Goal: Task Accomplishment & Management: Use online tool/utility

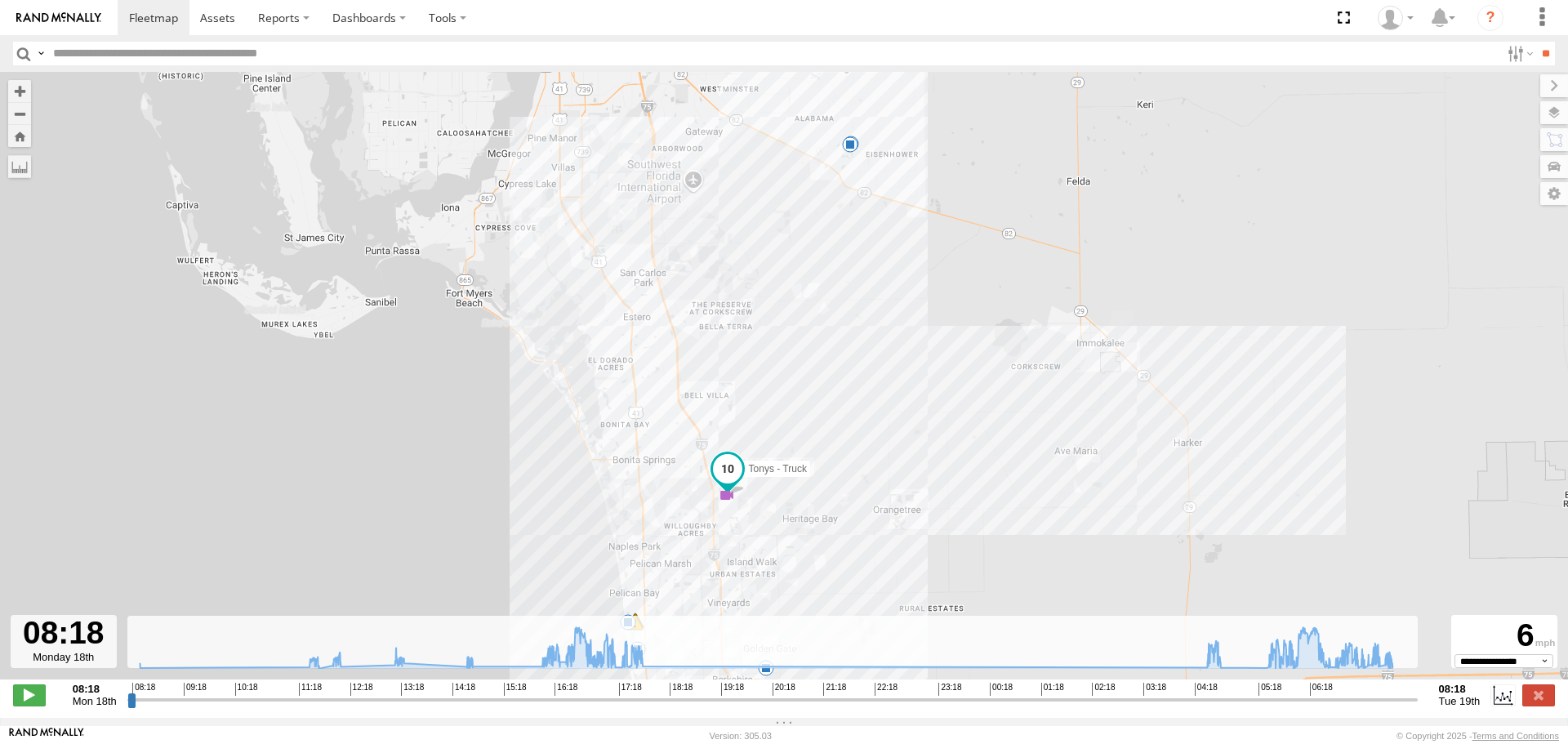
drag, startPoint x: 871, startPoint y: 320, endPoint x: 949, endPoint y: 11, distance: 318.7
click at [949, 11] on body at bounding box center [784, 372] width 1568 height 744
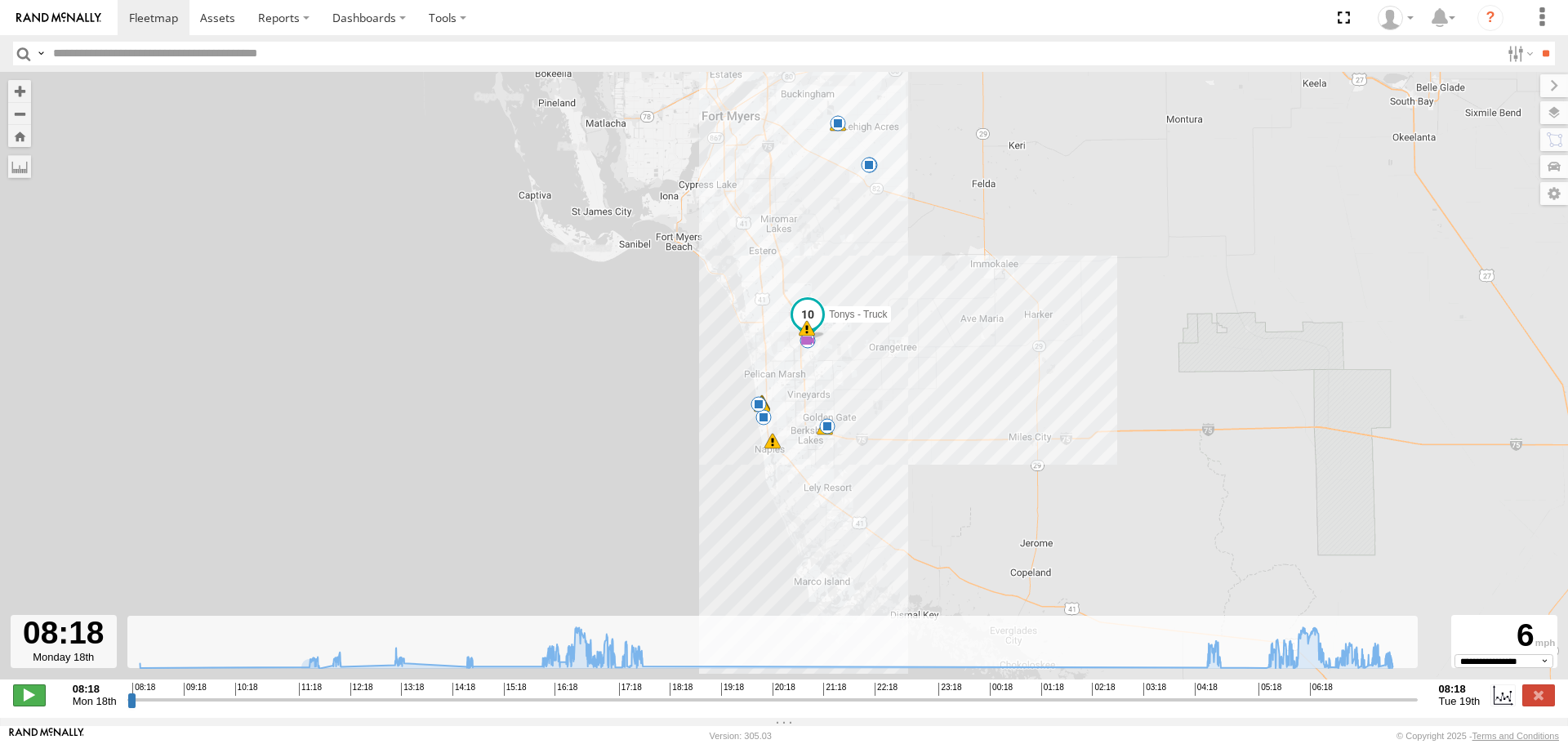
click at [29, 705] on span at bounding box center [29, 694] width 33 height 21
click at [178, 706] on input "range" at bounding box center [772, 699] width 1290 height 15
click at [218, 701] on input "range" at bounding box center [772, 699] width 1290 height 15
click at [366, 707] on input "range" at bounding box center [772, 699] width 1290 height 15
click at [231, 17] on span at bounding box center [217, 17] width 35 height 15
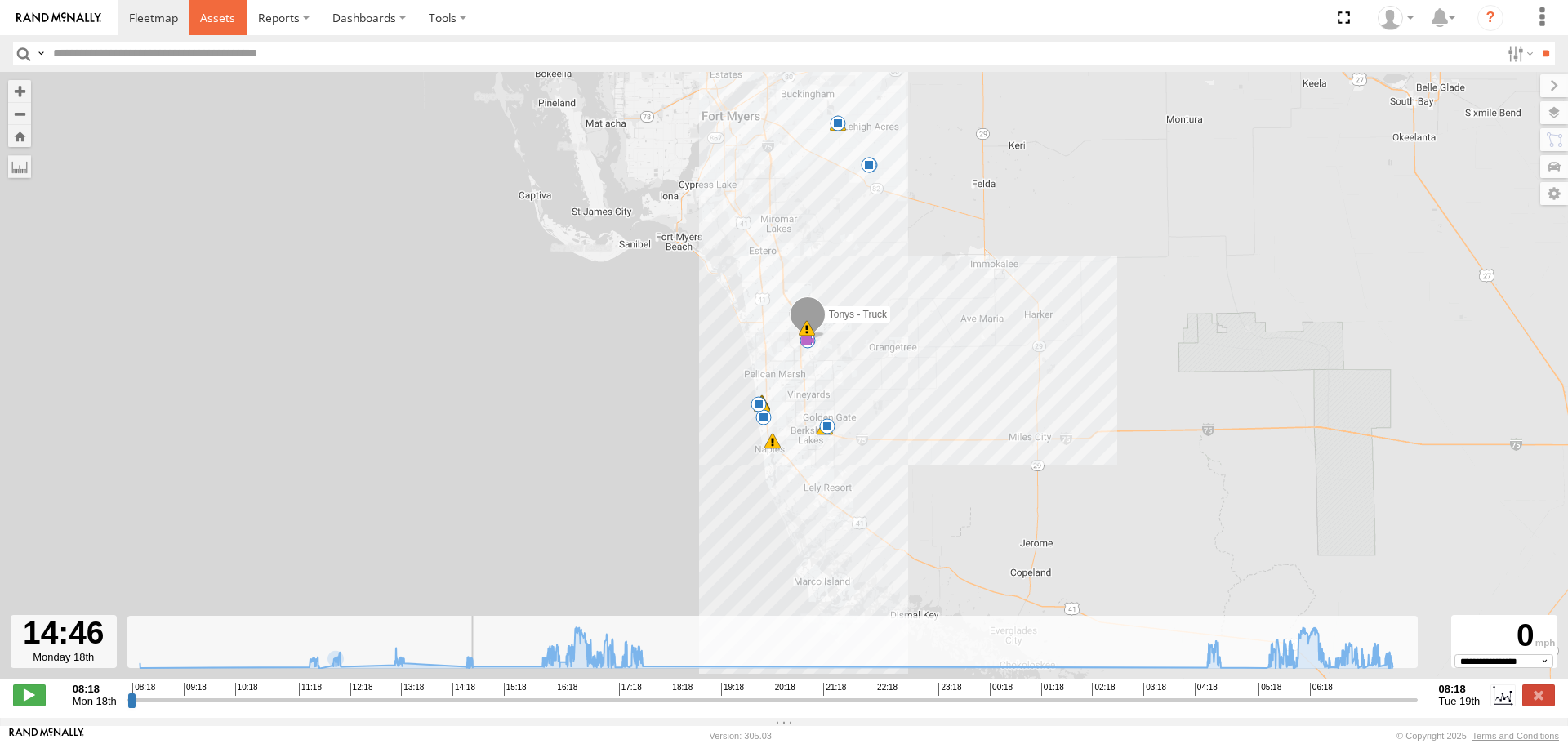
type input "**********"
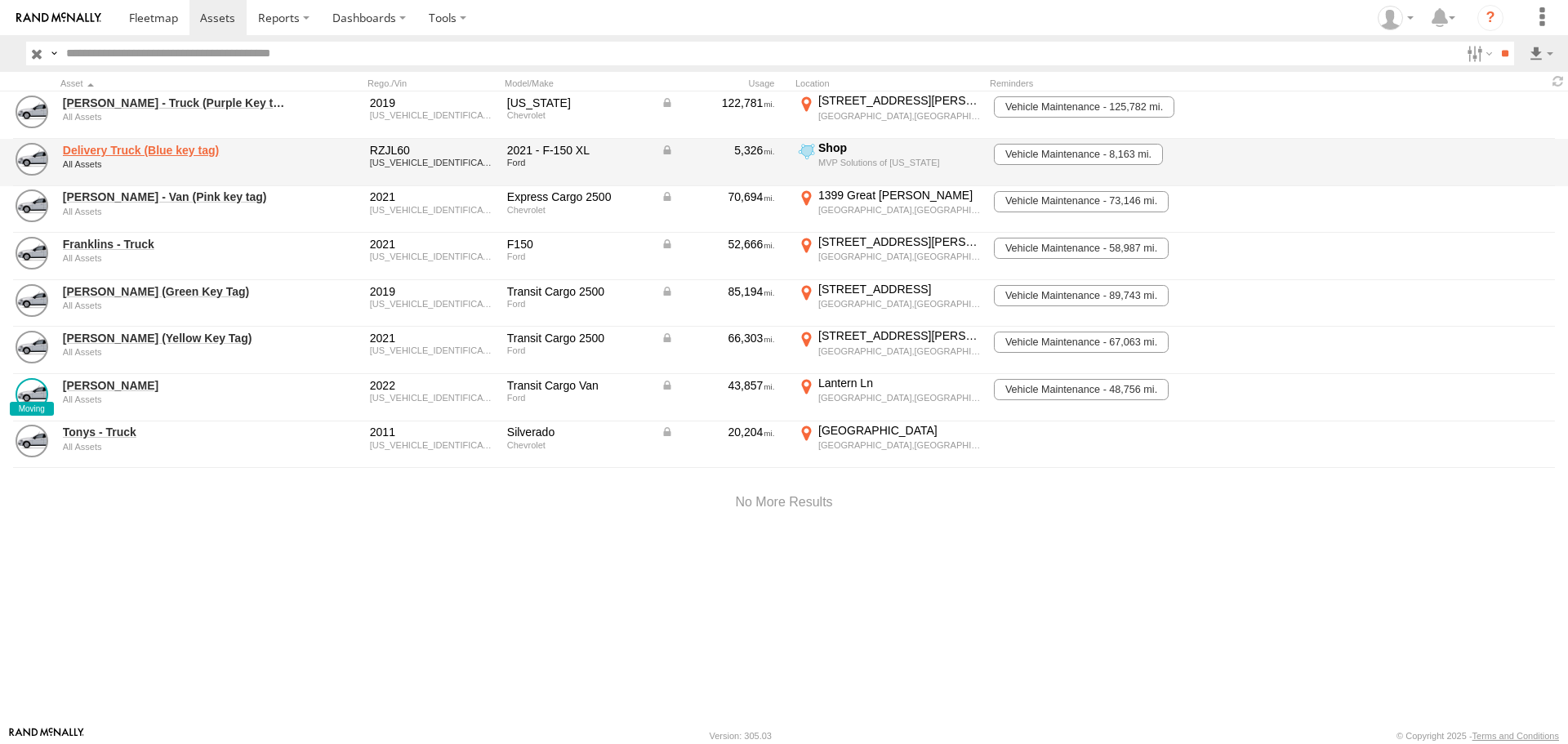
click at [176, 155] on link "Delivery Truck (Blue key tag)" at bounding box center [175, 150] width 223 height 14
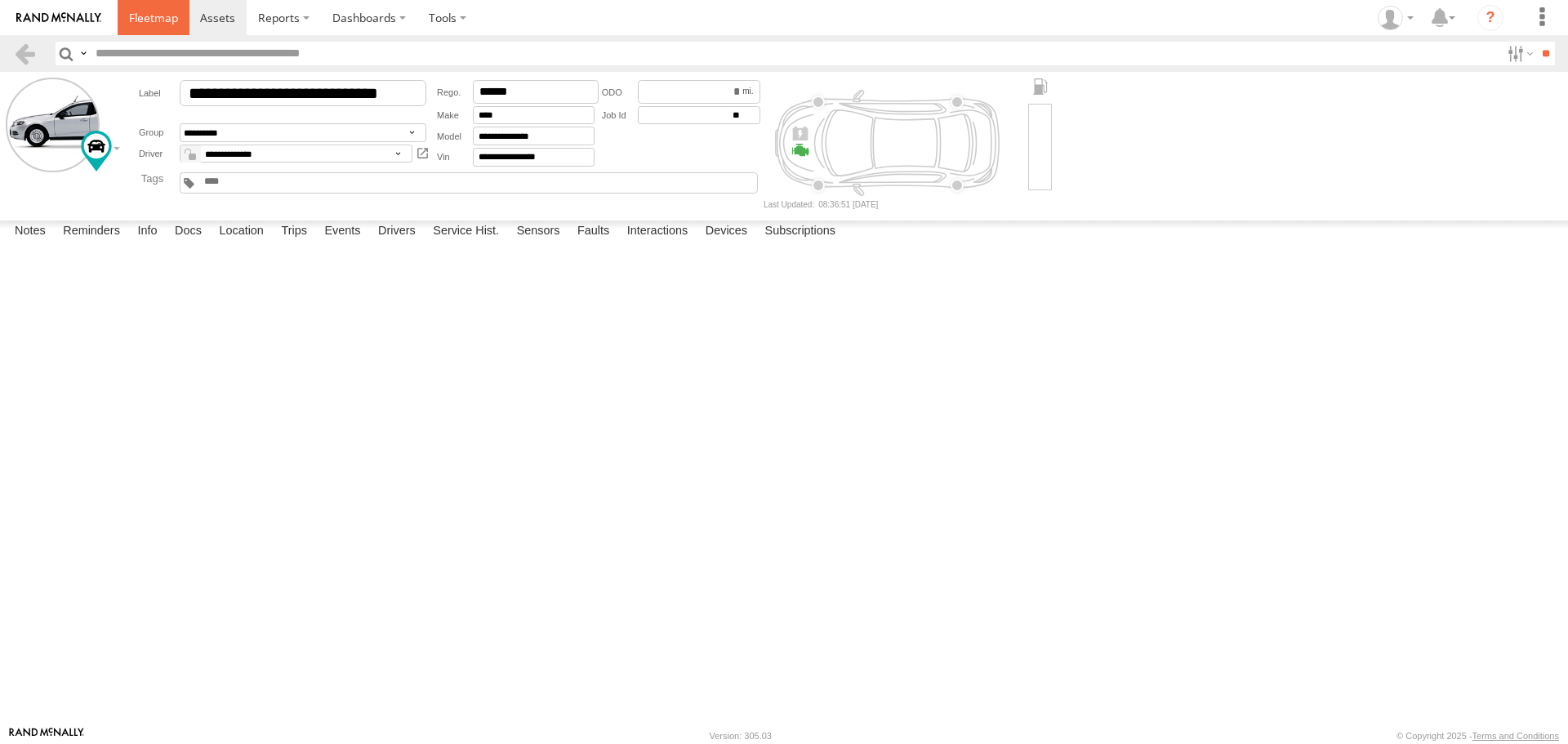
click at [168, 22] on span at bounding box center [154, 17] width 49 height 15
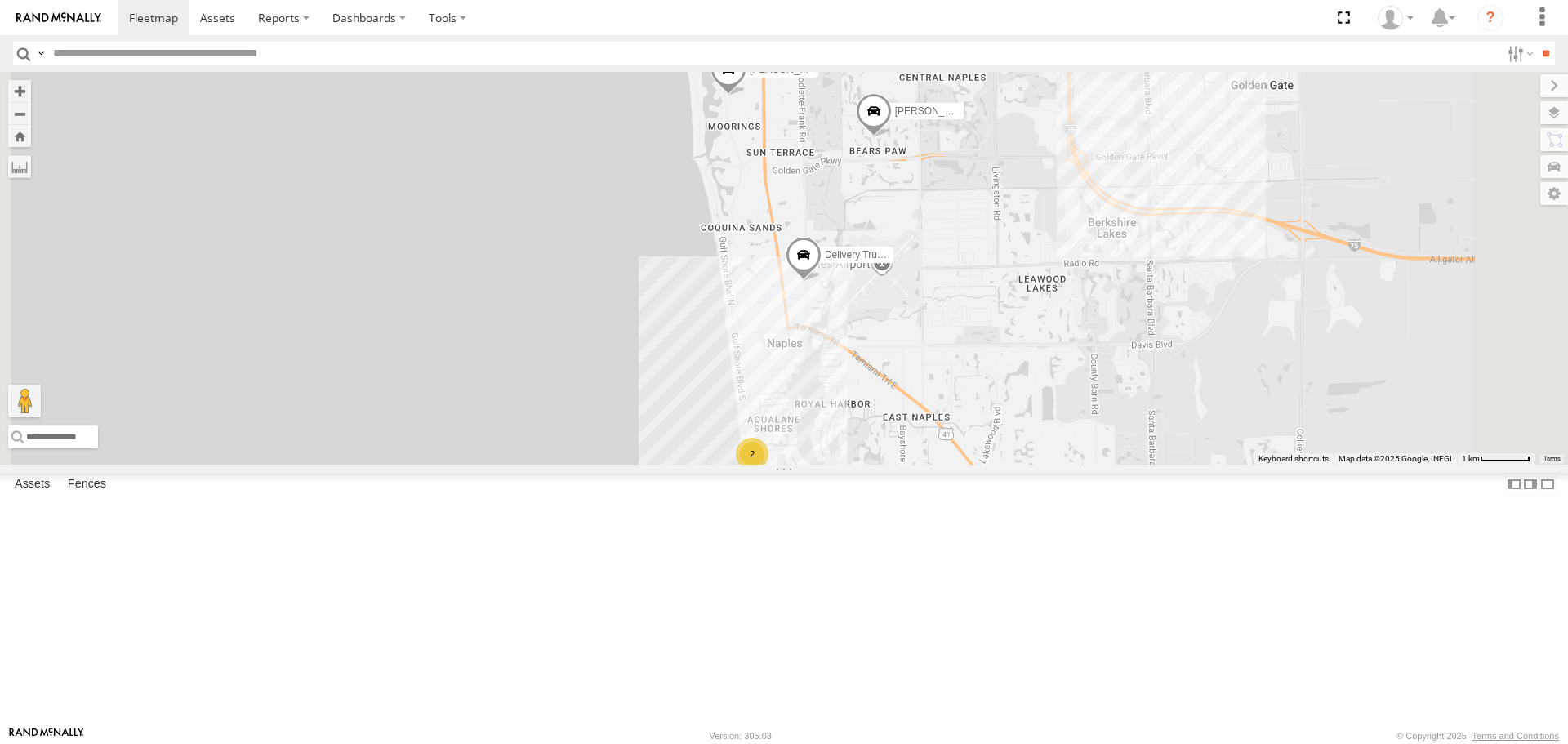
click at [746, 97] on span at bounding box center [729, 74] width 36 height 44
click at [751, 78] on label at bounding box center [734, 71] width 32 height 12
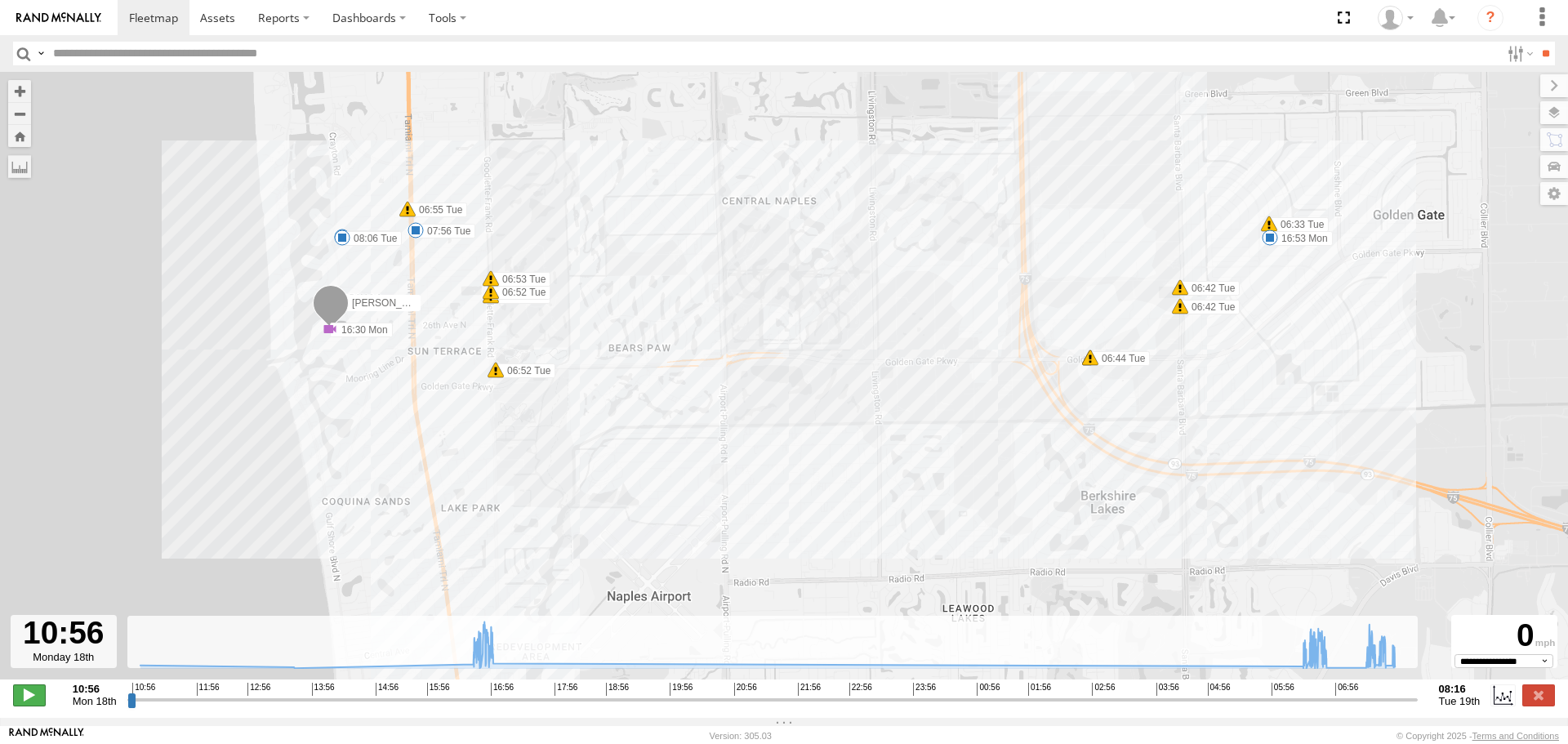
click at [21, 703] on span at bounding box center [29, 694] width 33 height 21
click at [162, 15] on span at bounding box center [154, 17] width 49 height 15
type input "**********"
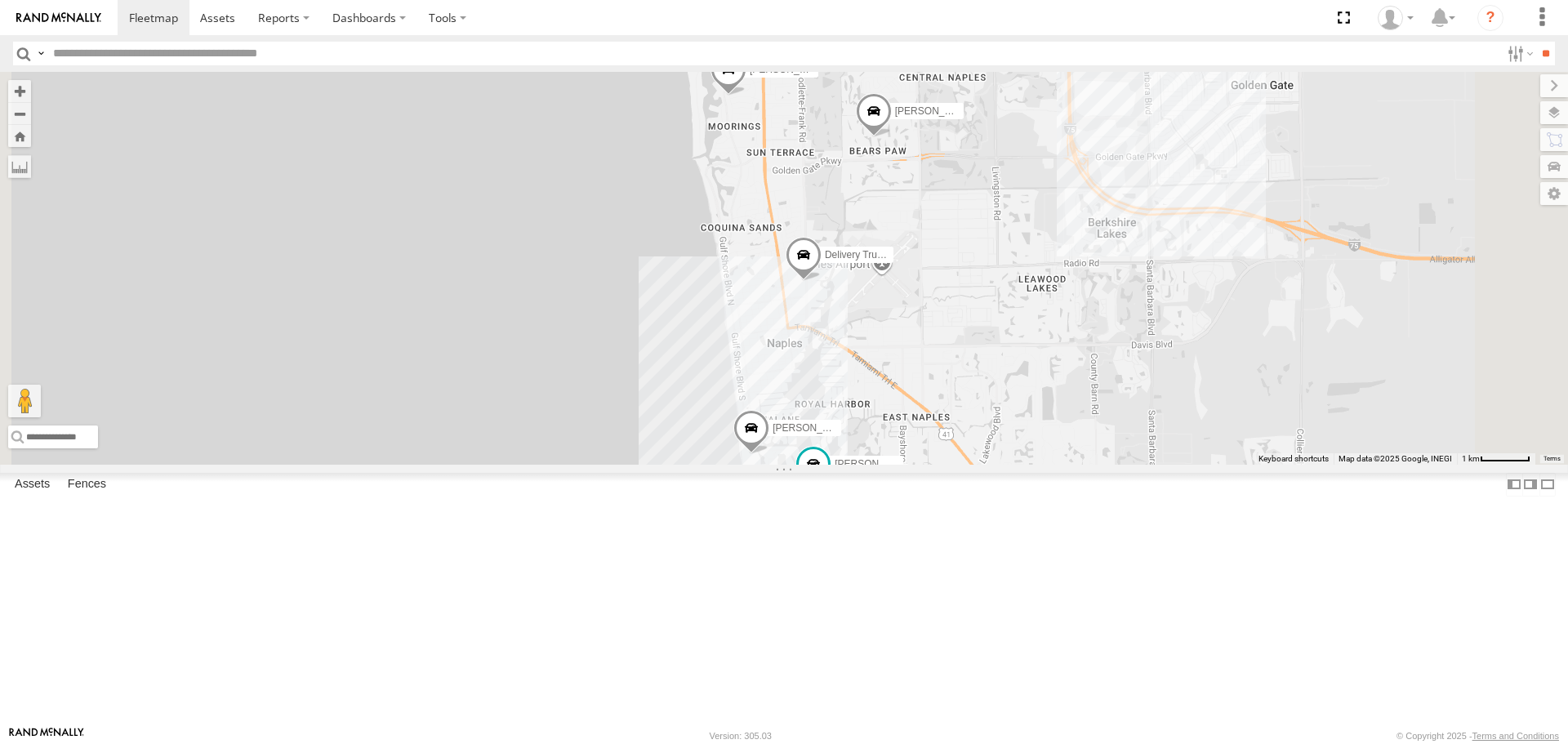
click at [892, 137] on span at bounding box center [874, 115] width 36 height 44
click at [1023, 125] on div at bounding box center [873, 112] width 299 height 24
click at [896, 118] on label at bounding box center [879, 112] width 32 height 12
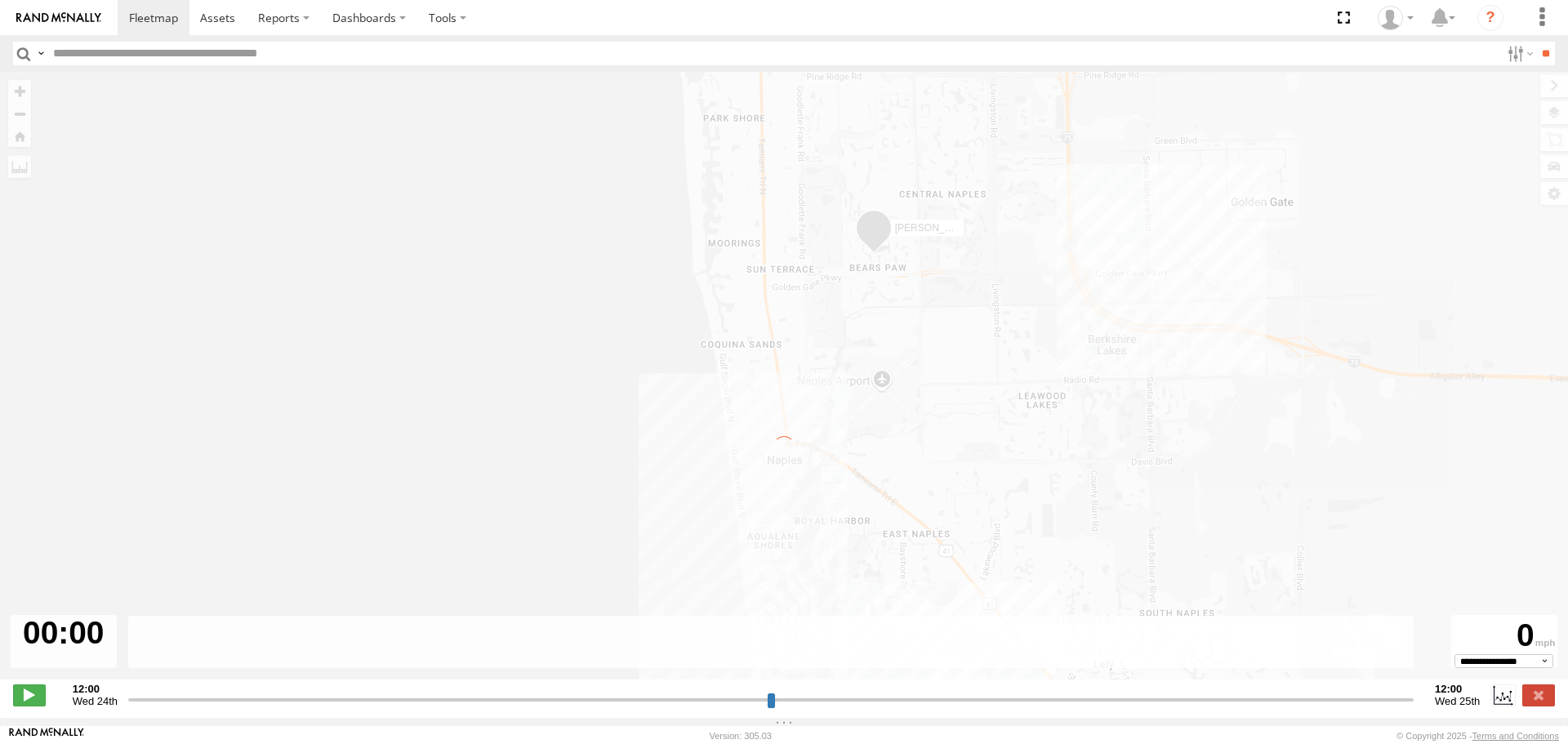
type input "**********"
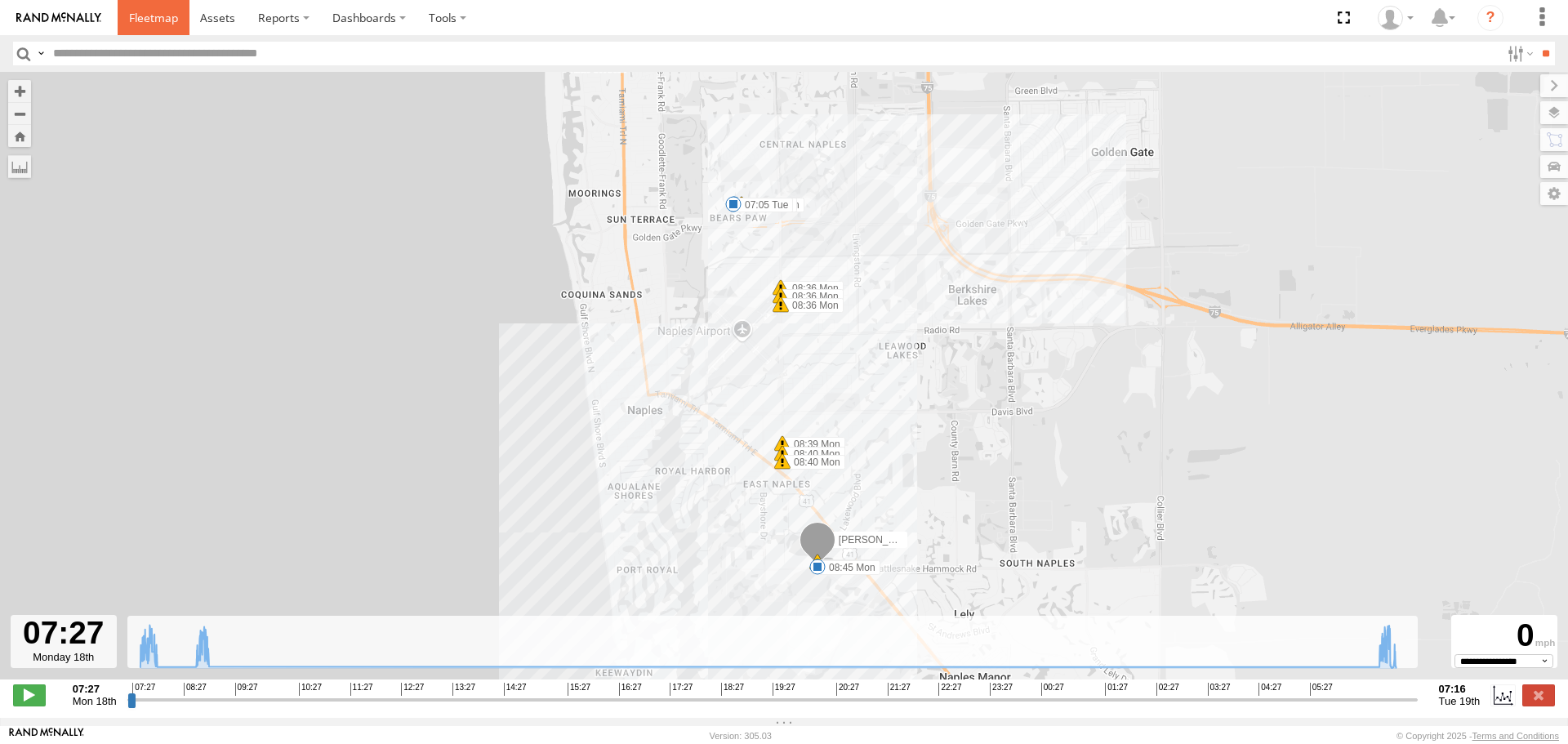
click at [155, 21] on span at bounding box center [154, 17] width 49 height 15
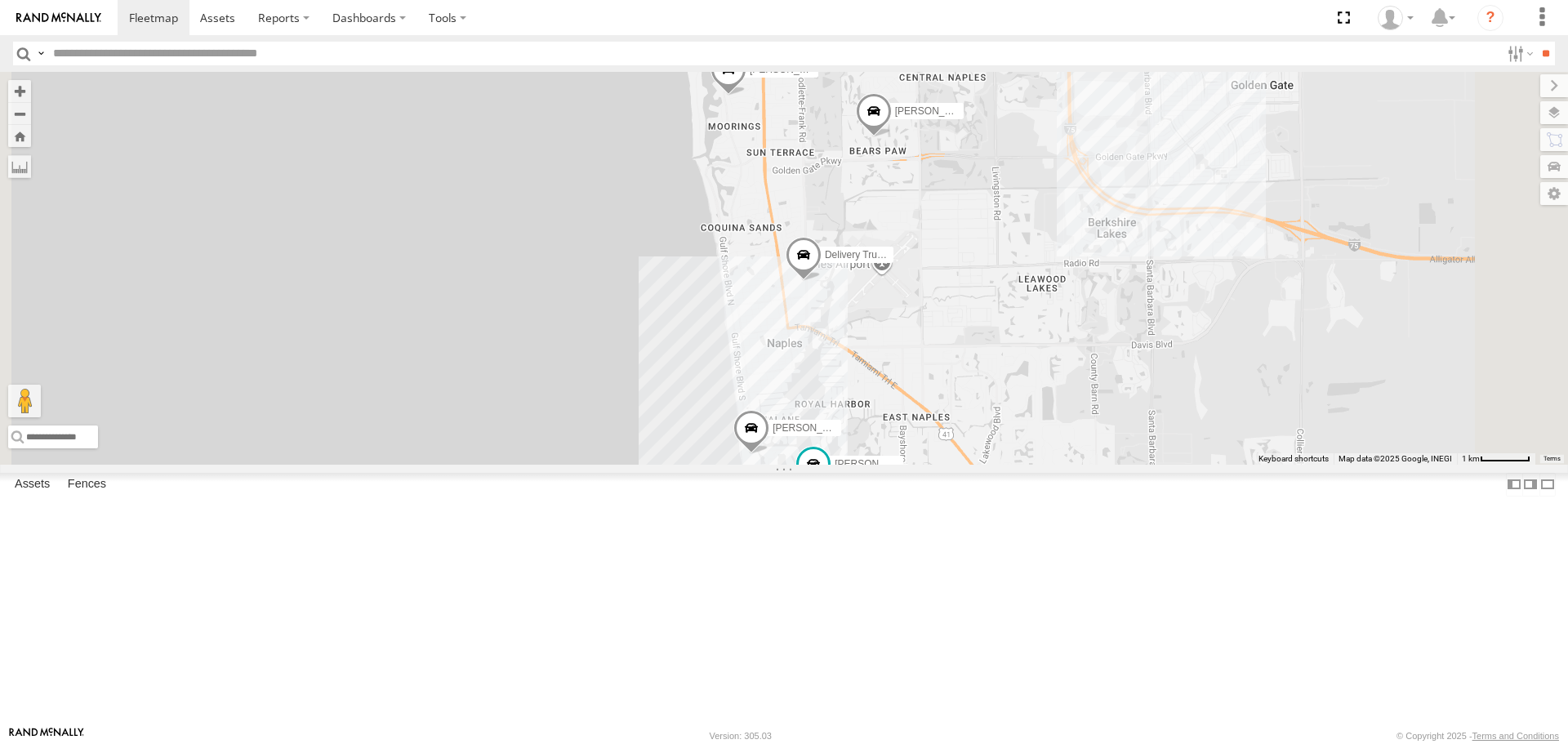
click at [821, 282] on span at bounding box center [804, 259] width 36 height 44
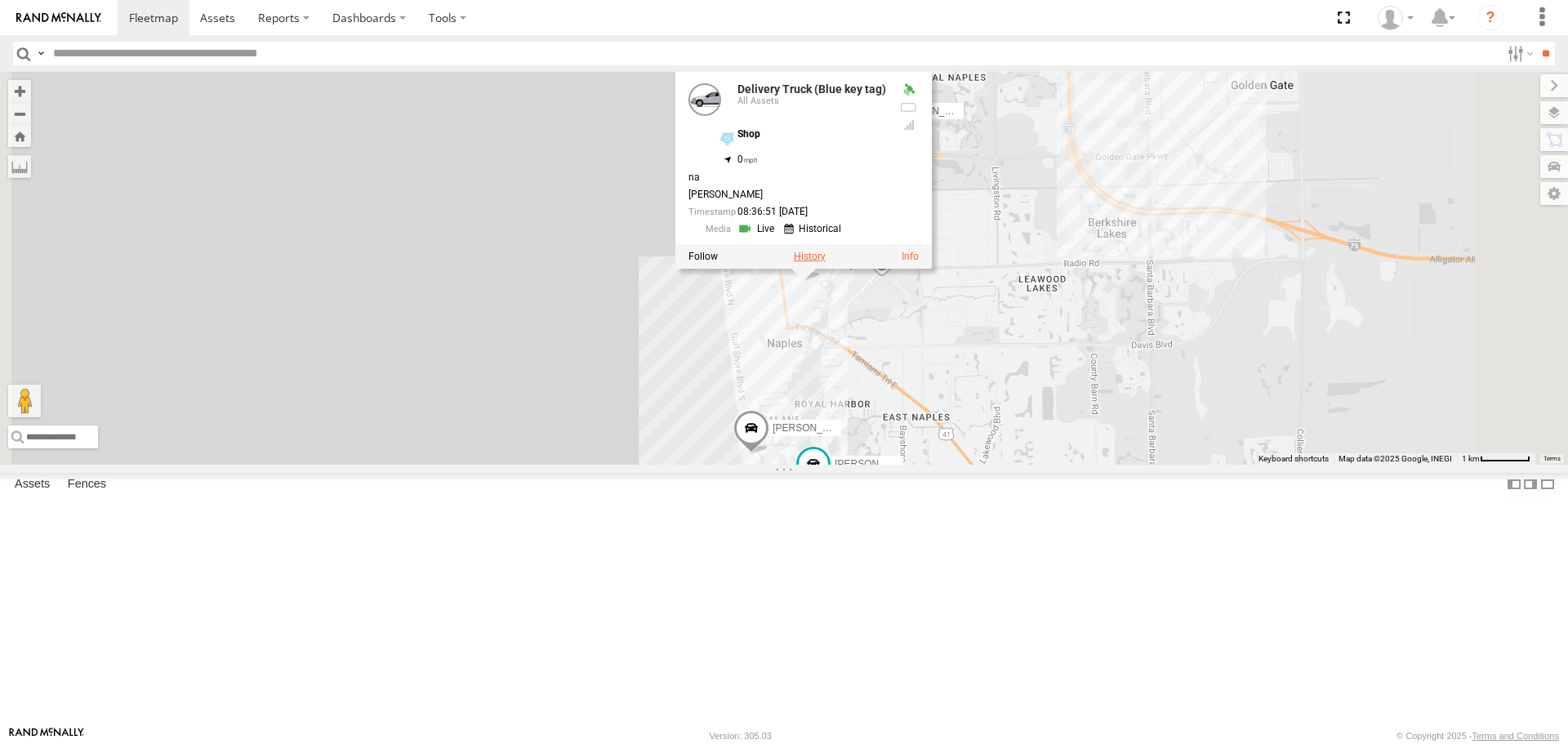
click at [826, 263] on label at bounding box center [809, 257] width 32 height 12
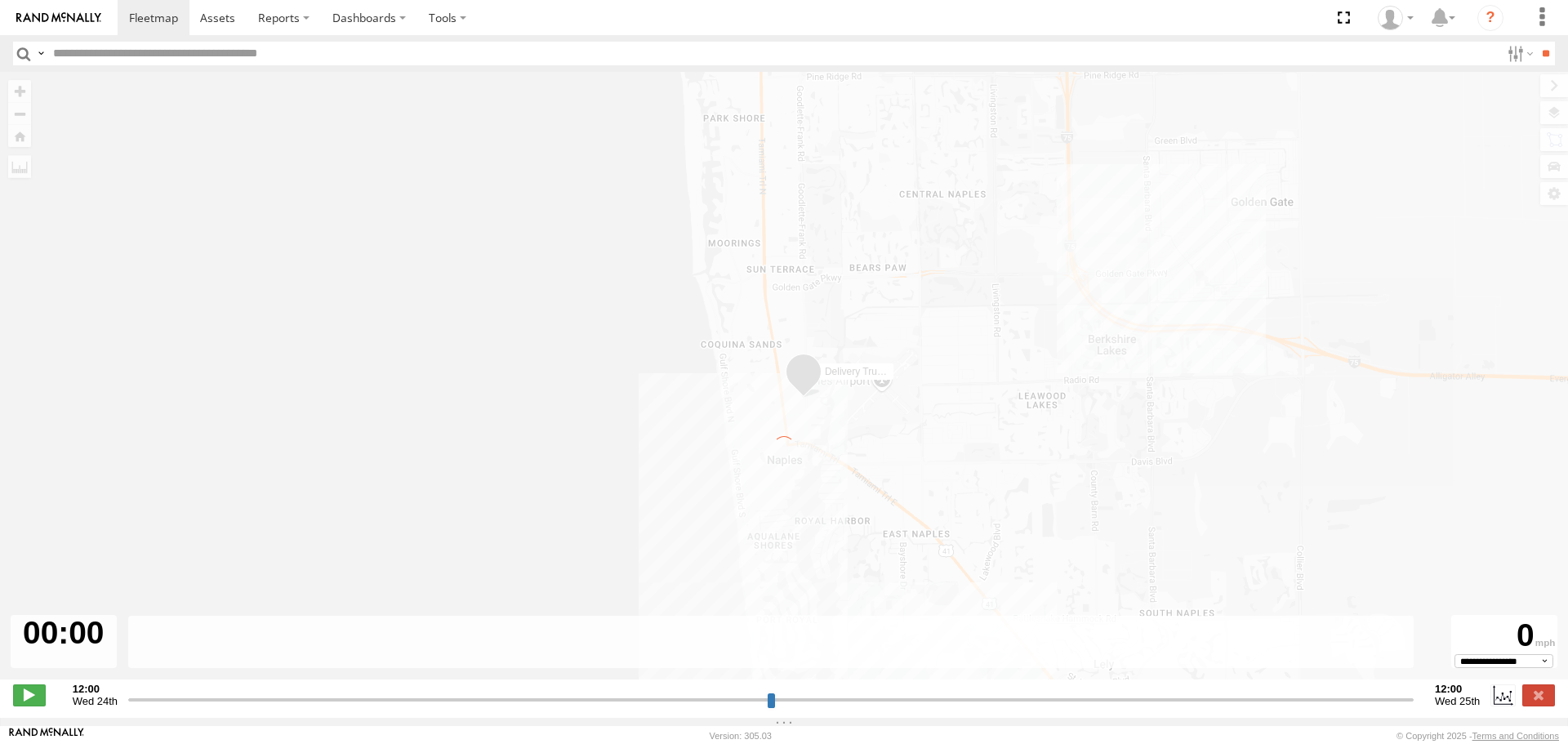
type input "**********"
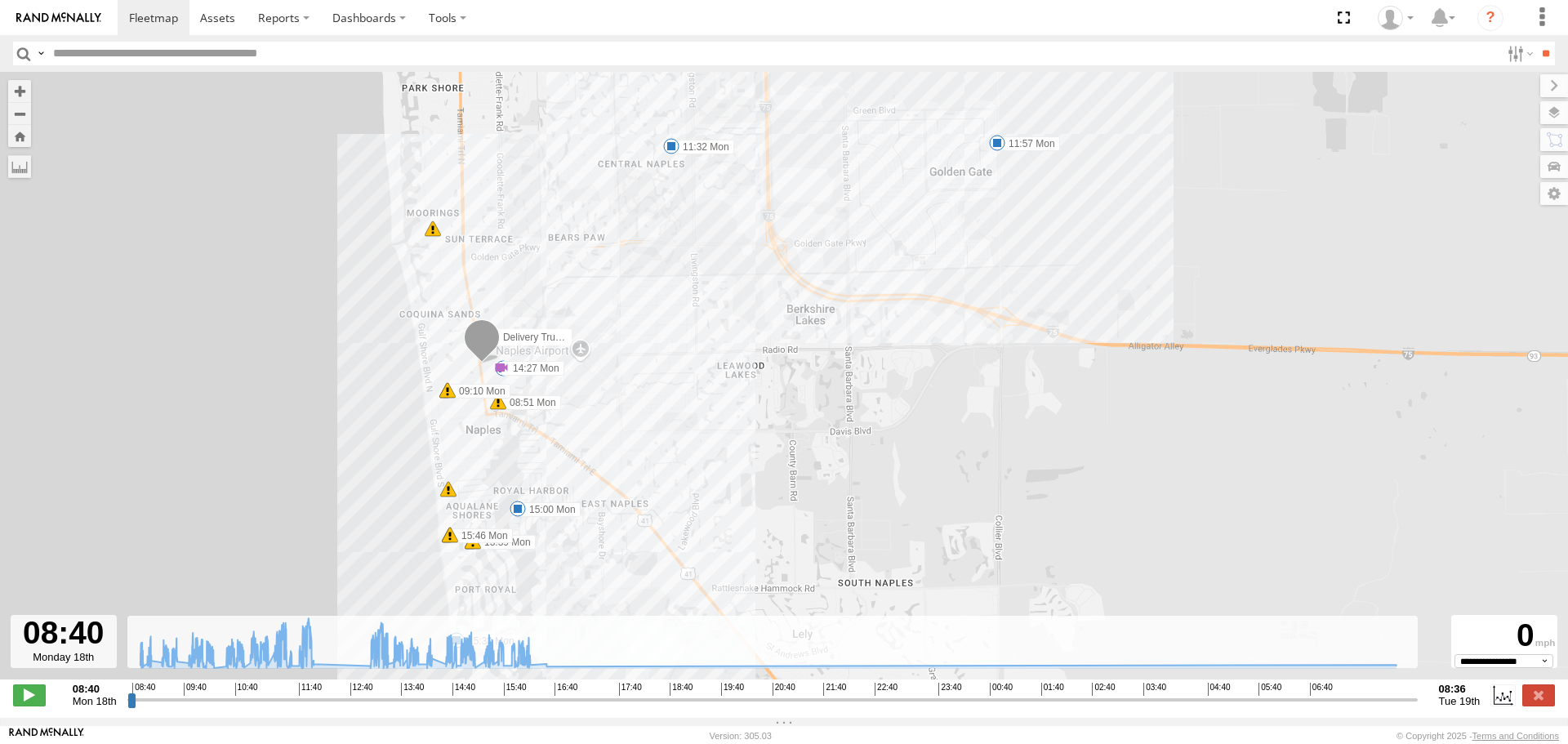
drag, startPoint x: 907, startPoint y: 448, endPoint x: 958, endPoint y: 449, distance: 51.0
click at [958, 450] on div "Delivery Truck (Blue key tag) 08:51 Mon 09:10 Mon 09:10 Mon 11:32 Mon 11:48 Mon…" at bounding box center [784, 383] width 1568 height 625
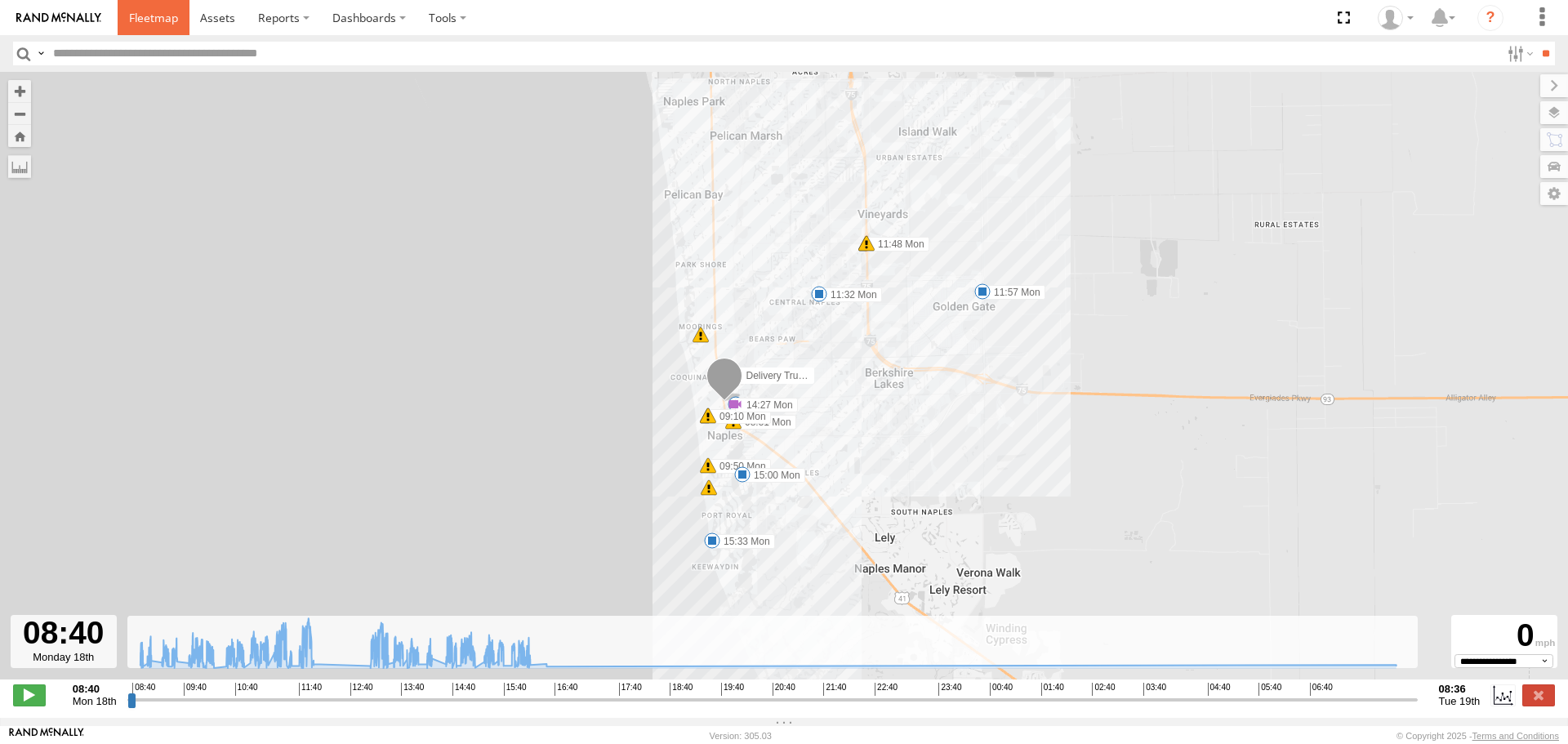
click at [160, 21] on span at bounding box center [154, 17] width 49 height 15
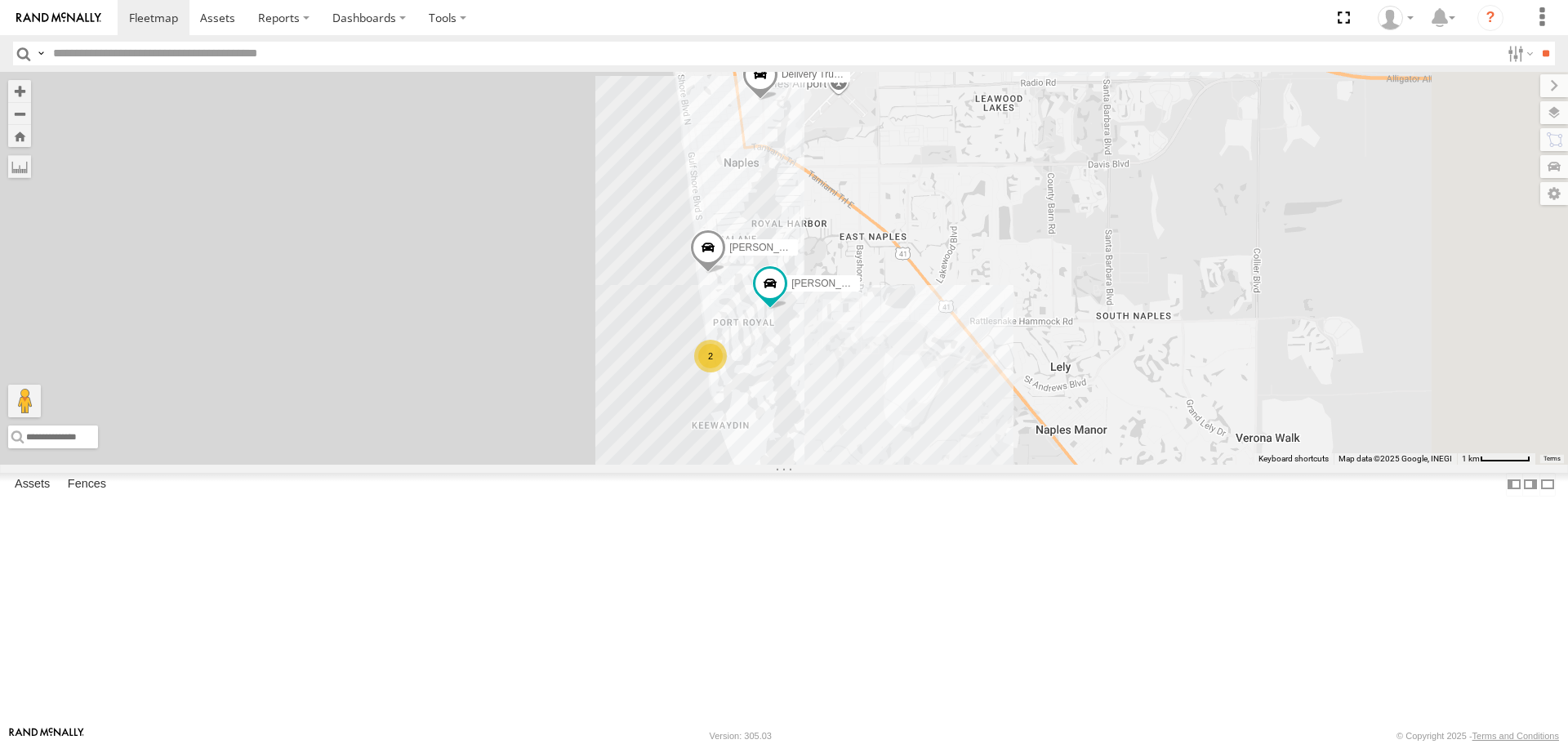
drag, startPoint x: 1095, startPoint y: 501, endPoint x: 1030, endPoint y: 321, distance: 191.4
click at [1047, 307] on div "Delivery Truck (Blue key tag) 2 Tonys - Truck [PERSON_NAME] (Green Key Tag) [PE…" at bounding box center [784, 267] width 1568 height 391
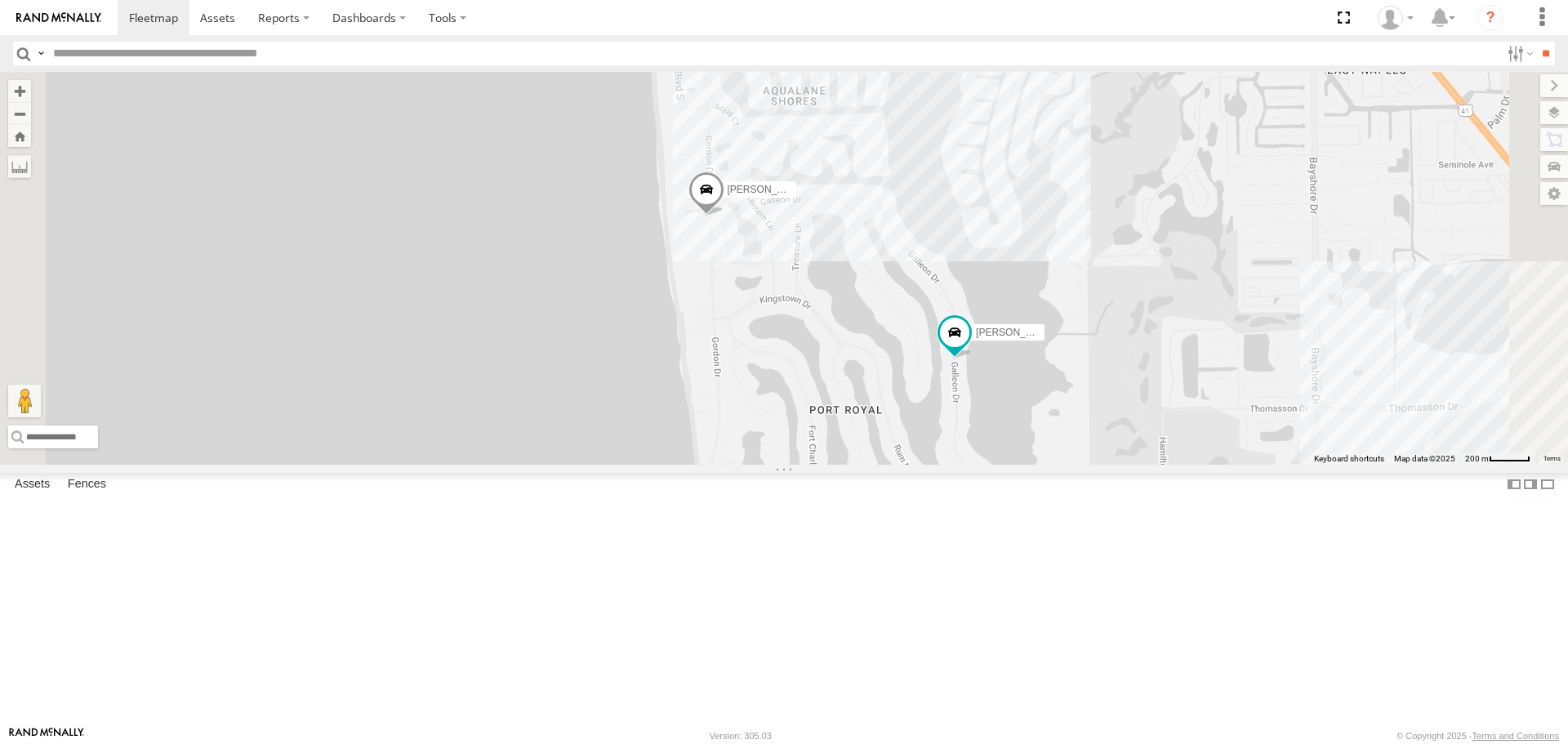
click at [724, 216] on span at bounding box center [706, 194] width 36 height 44
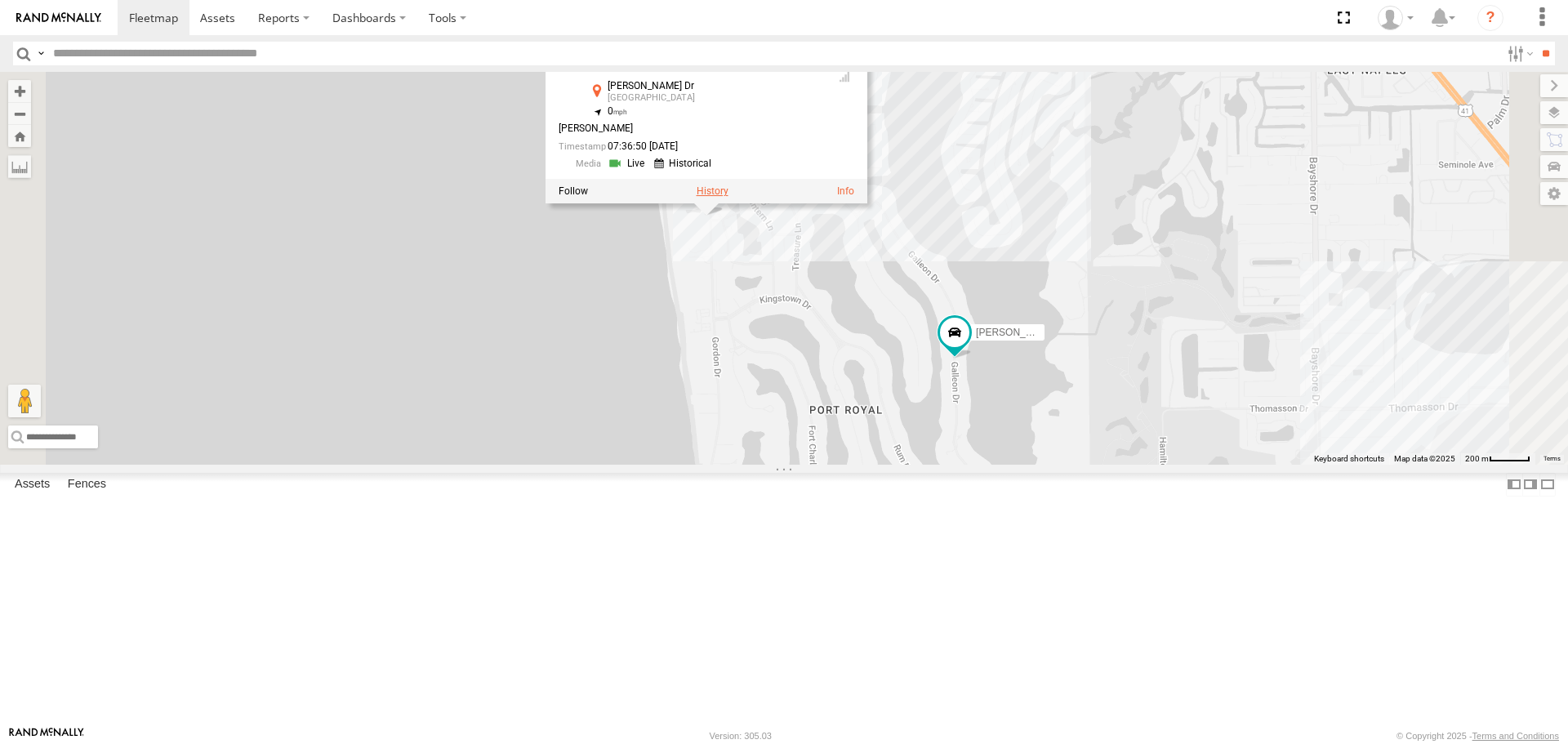
click at [728, 198] on label at bounding box center [712, 192] width 32 height 12
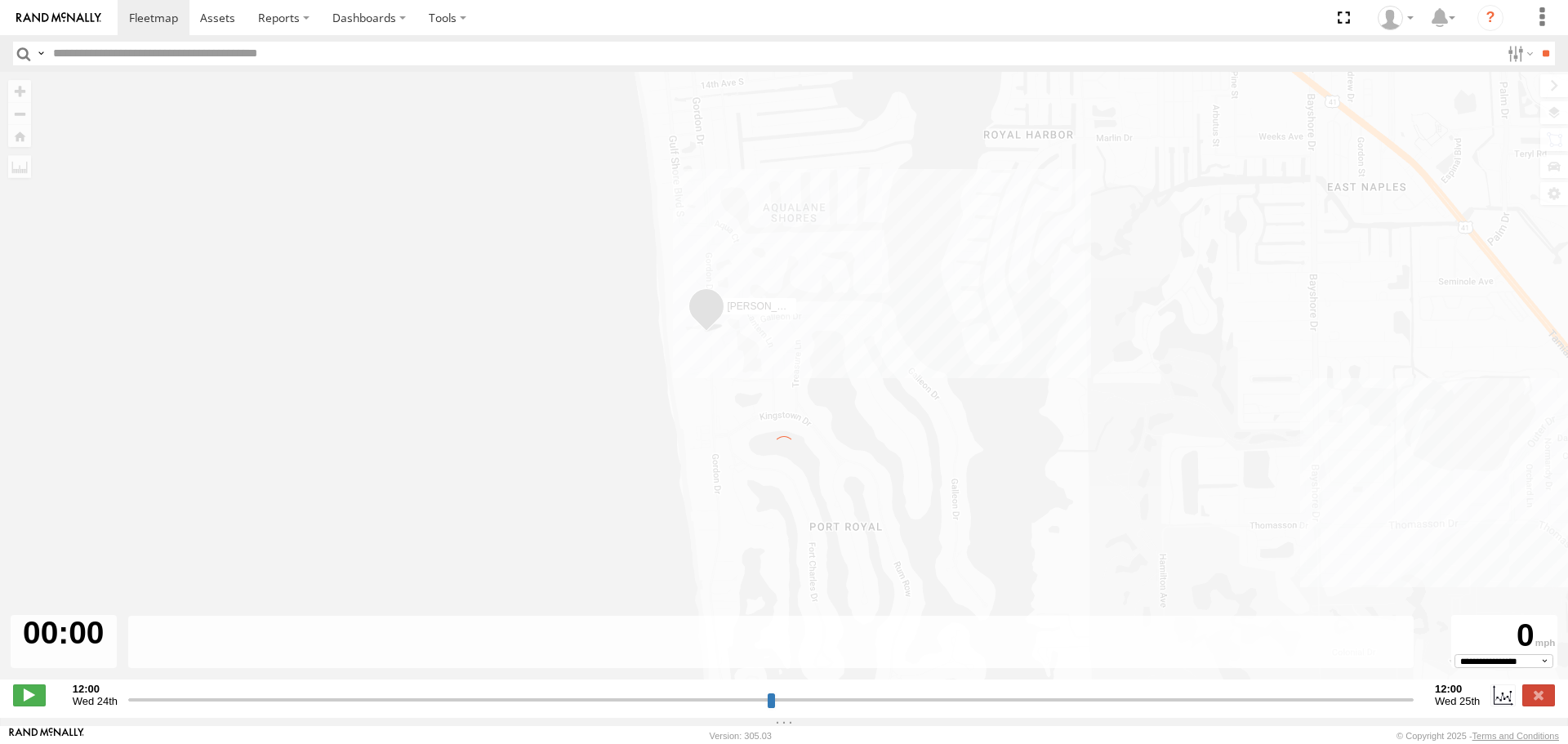
type input "**********"
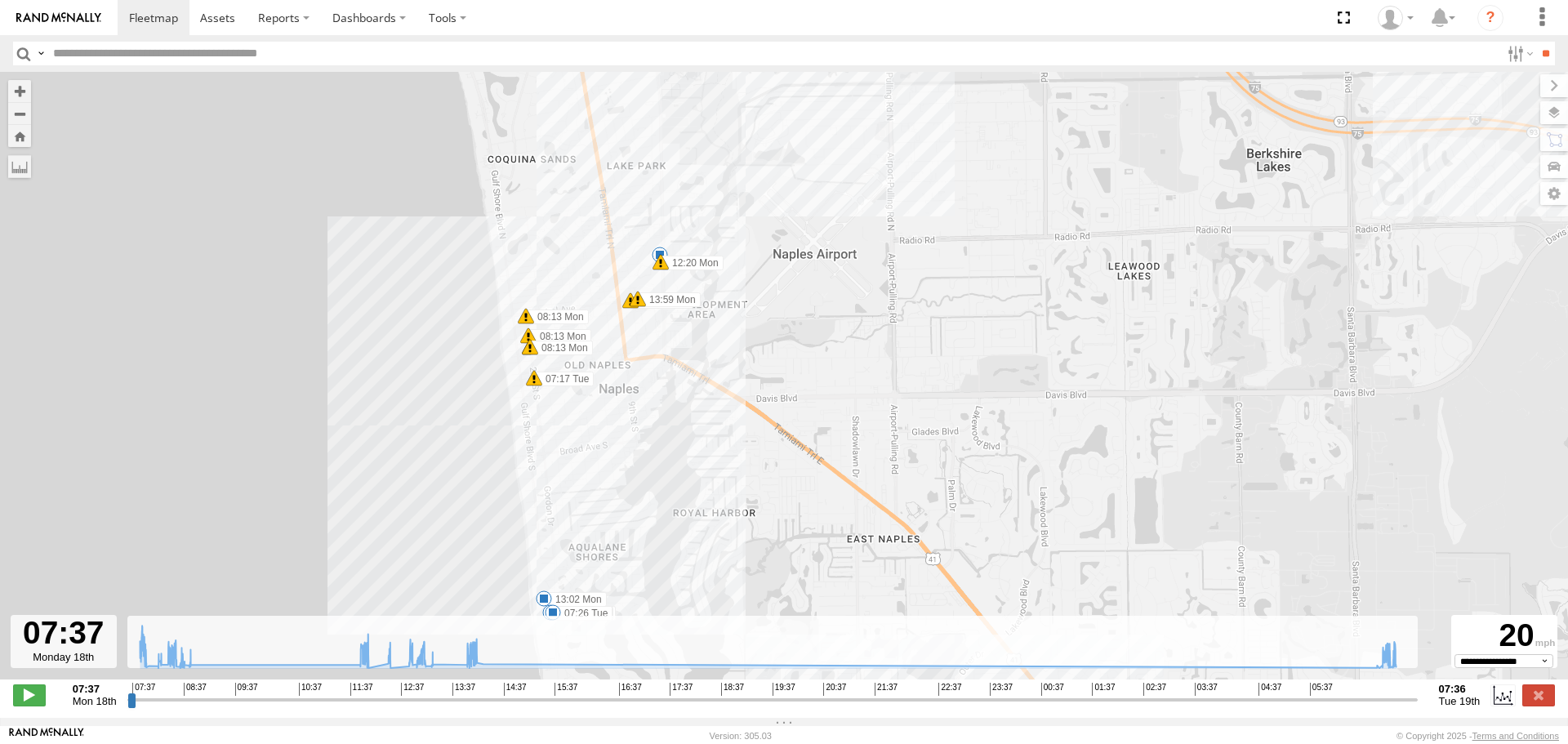
drag, startPoint x: 829, startPoint y: 358, endPoint x: 830, endPoint y: 184, distance: 174.0
click at [830, 184] on div "Adrians - Truck (Purple Key tag) 08:34 Mon 11:42 Mon 12:20 Mon 13:02 Mon 13:10 …" at bounding box center [784, 383] width 1568 height 625
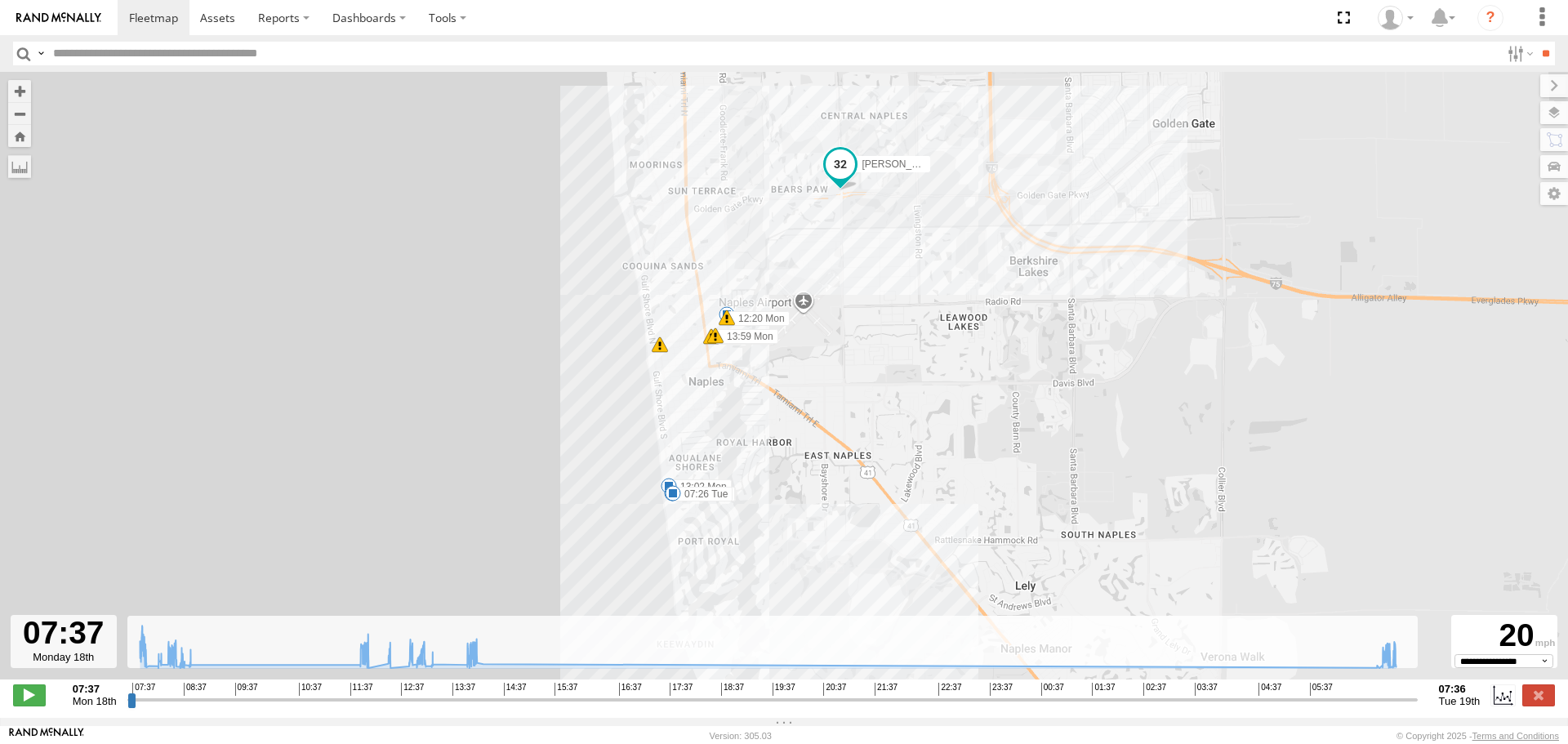
drag, startPoint x: 862, startPoint y: 337, endPoint x: 842, endPoint y: 410, distance: 75.7
click at [842, 410] on div "Adrians - Truck (Purple Key tag) 08:34 Mon 11:42 Mon 12:20 Mon 13:02 Mon 13:10 …" at bounding box center [784, 383] width 1568 height 625
click at [213, 20] on span at bounding box center [217, 17] width 35 height 15
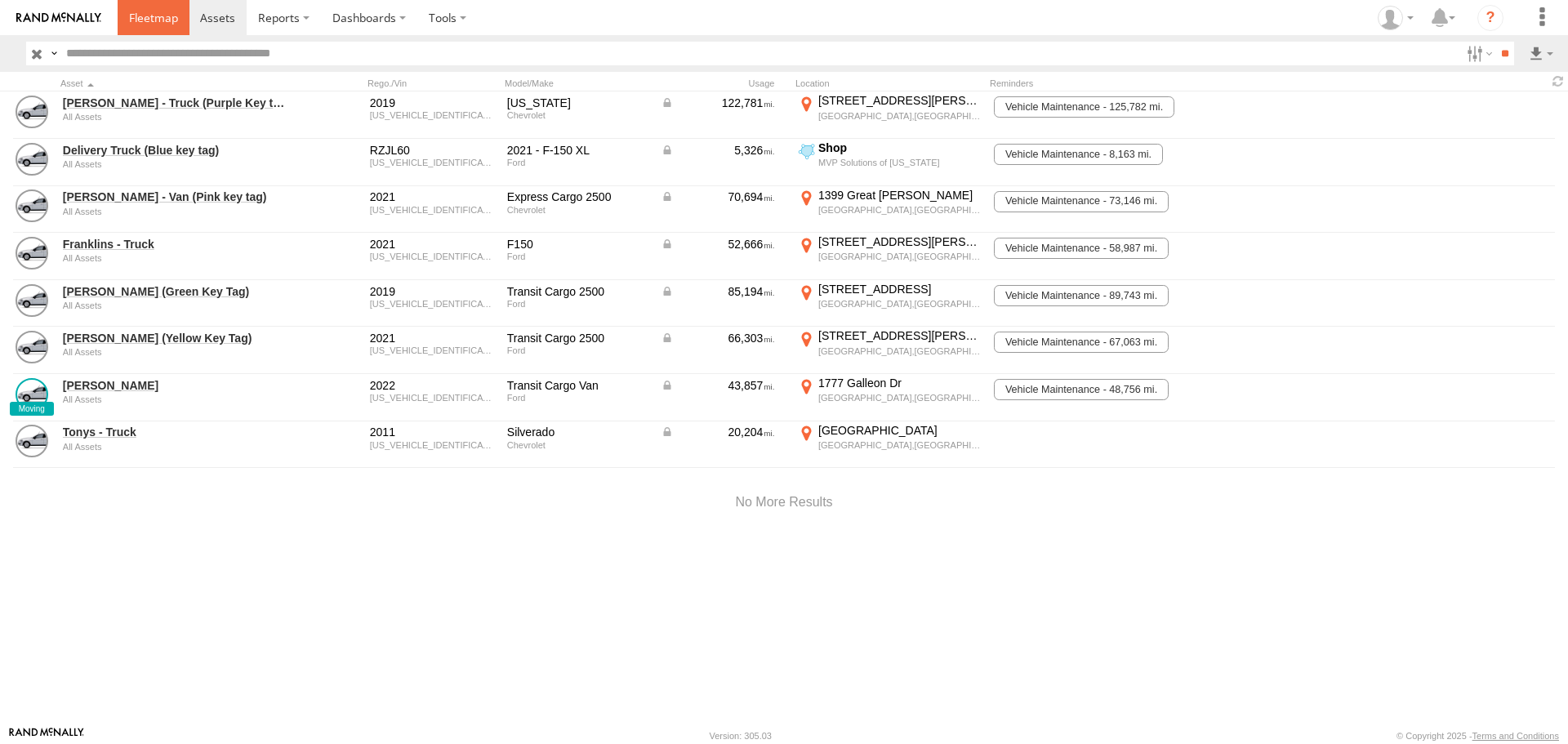
click at [143, 7] on link at bounding box center [153, 17] width 71 height 35
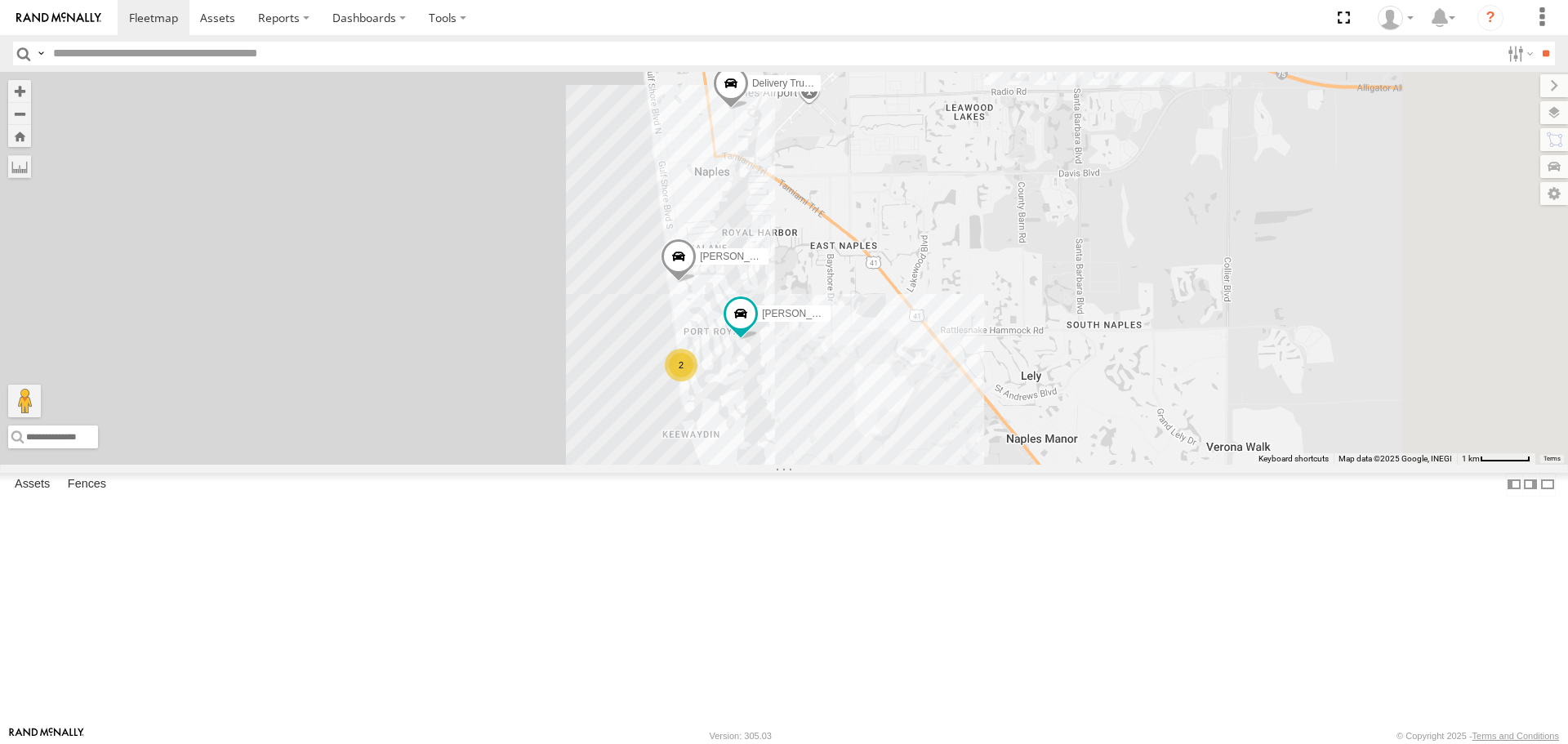
drag, startPoint x: 1034, startPoint y: 504, endPoint x: 962, endPoint y: 329, distance: 189.2
click at [962, 329] on div "Delivery Truck (Blue key tag) 2 Tonys - Truck Jose Diaz - Van (Green Key Tag) E…" at bounding box center [784, 267] width 1568 height 391
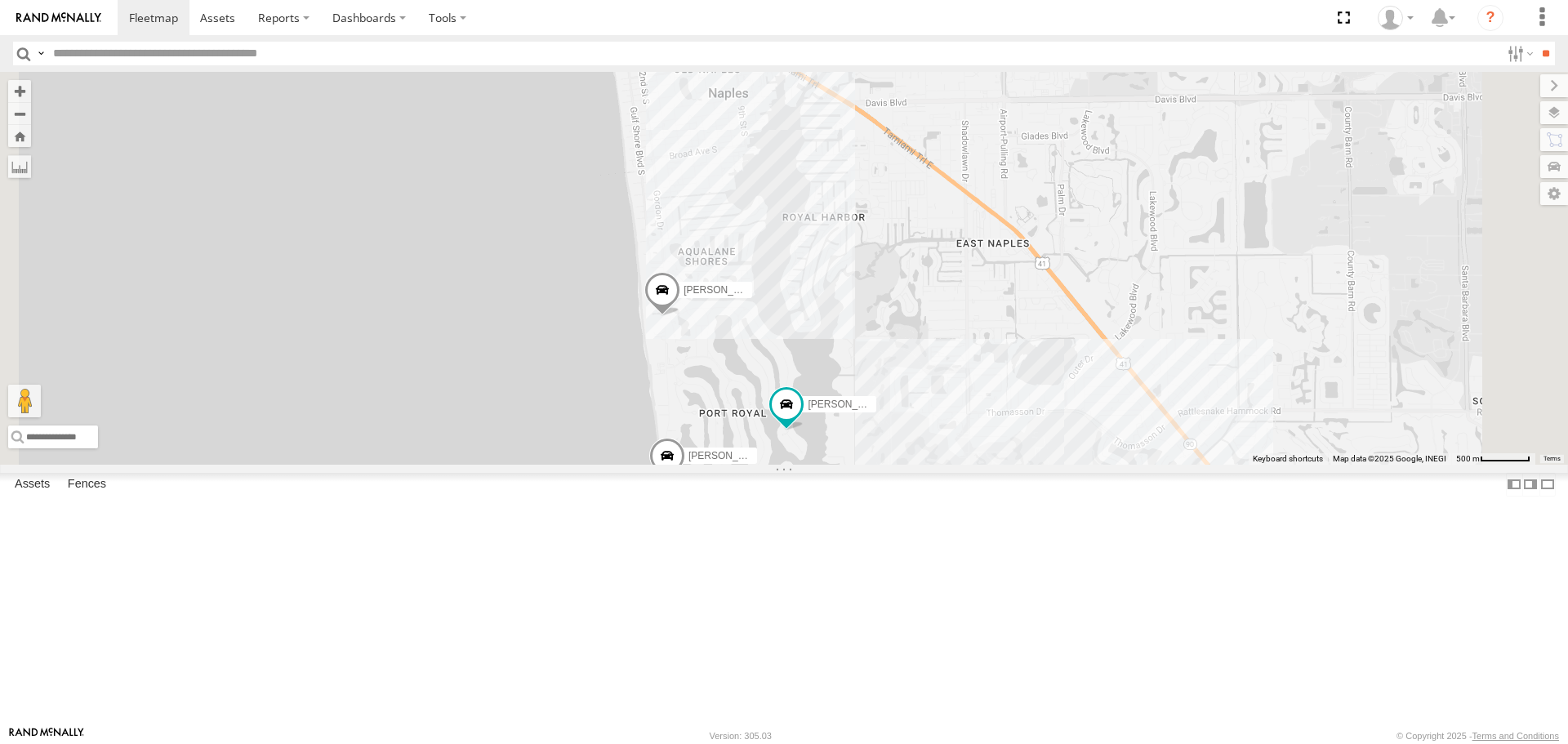
click at [685, 483] on span at bounding box center [667, 460] width 36 height 44
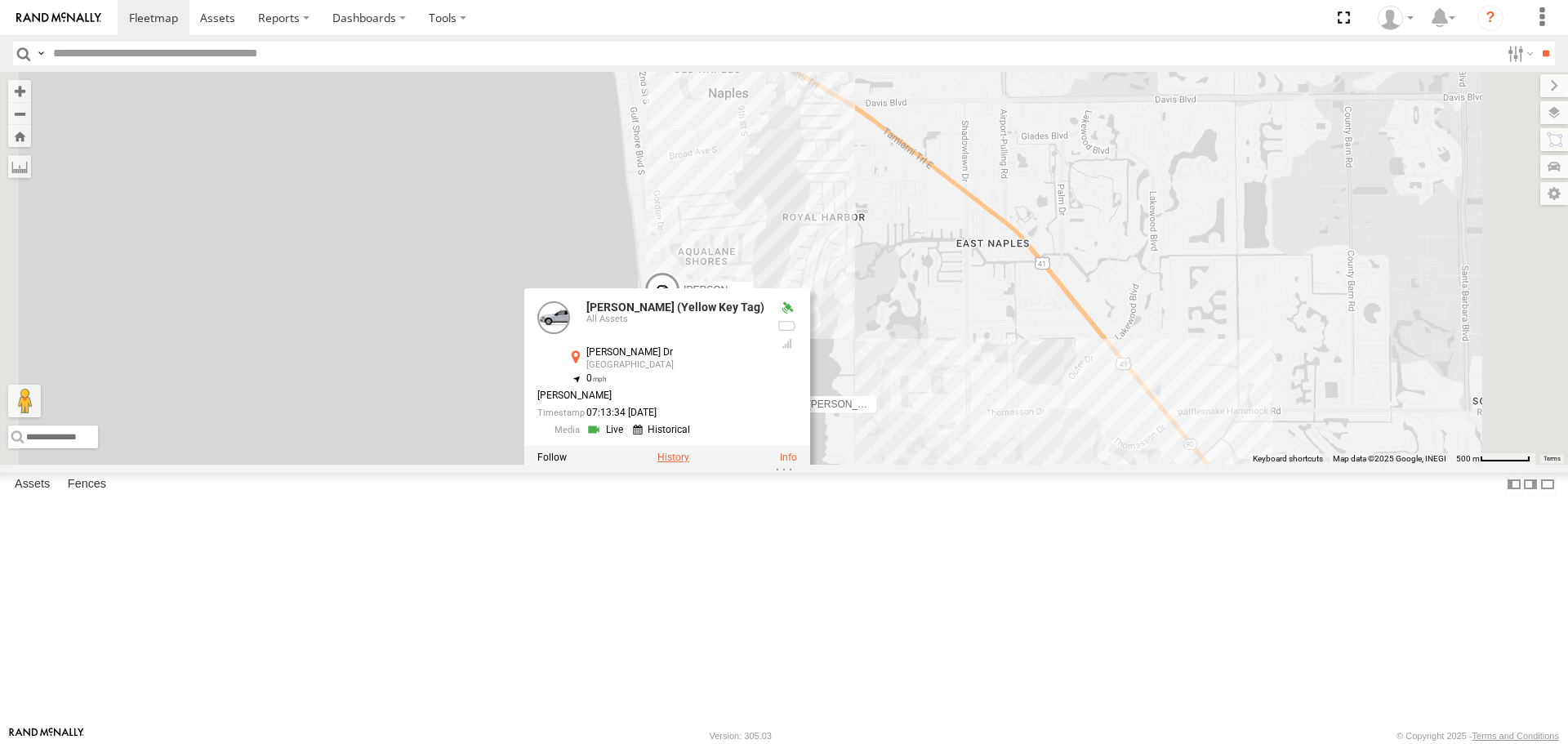
click at [689, 464] on label at bounding box center [673, 457] width 32 height 12
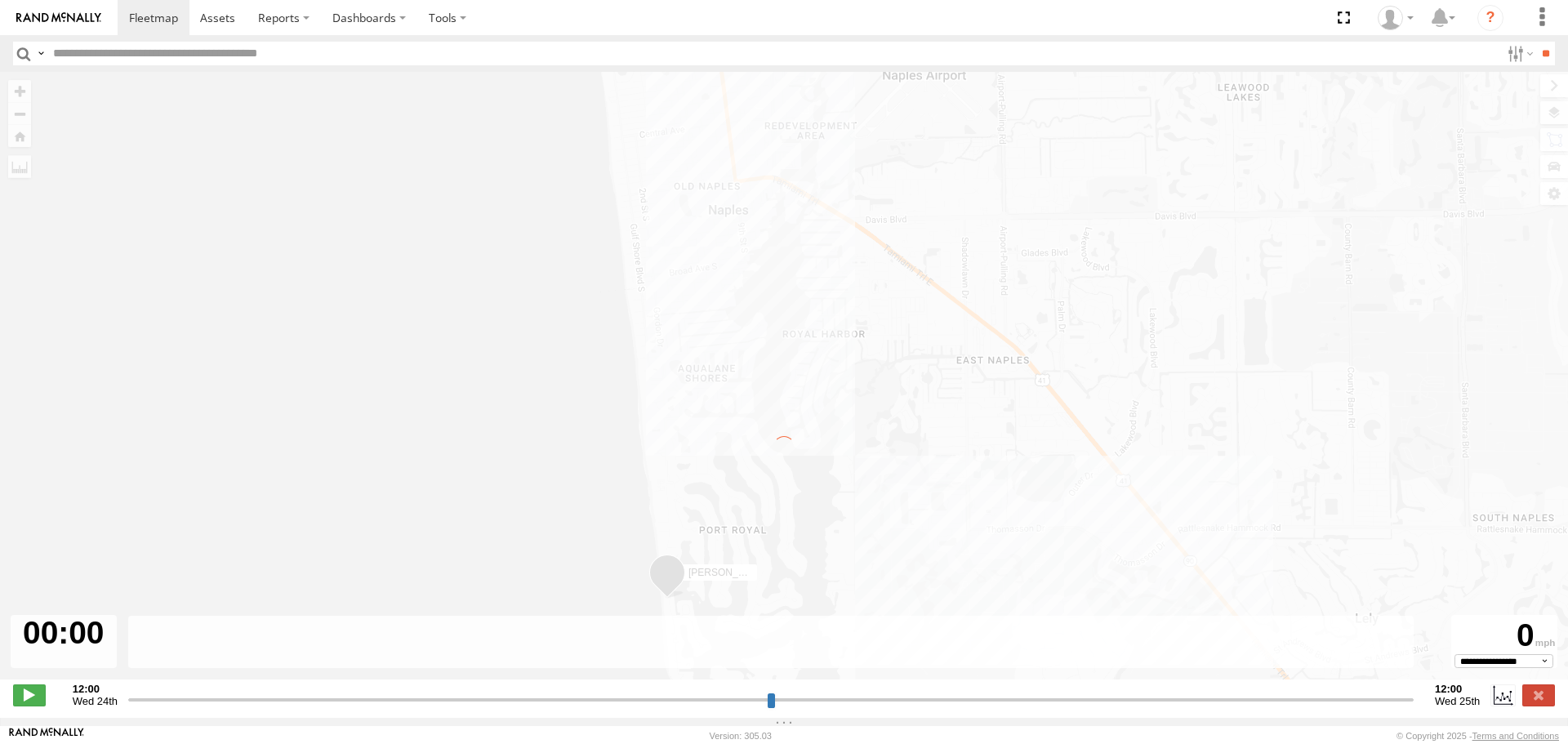
type input "**********"
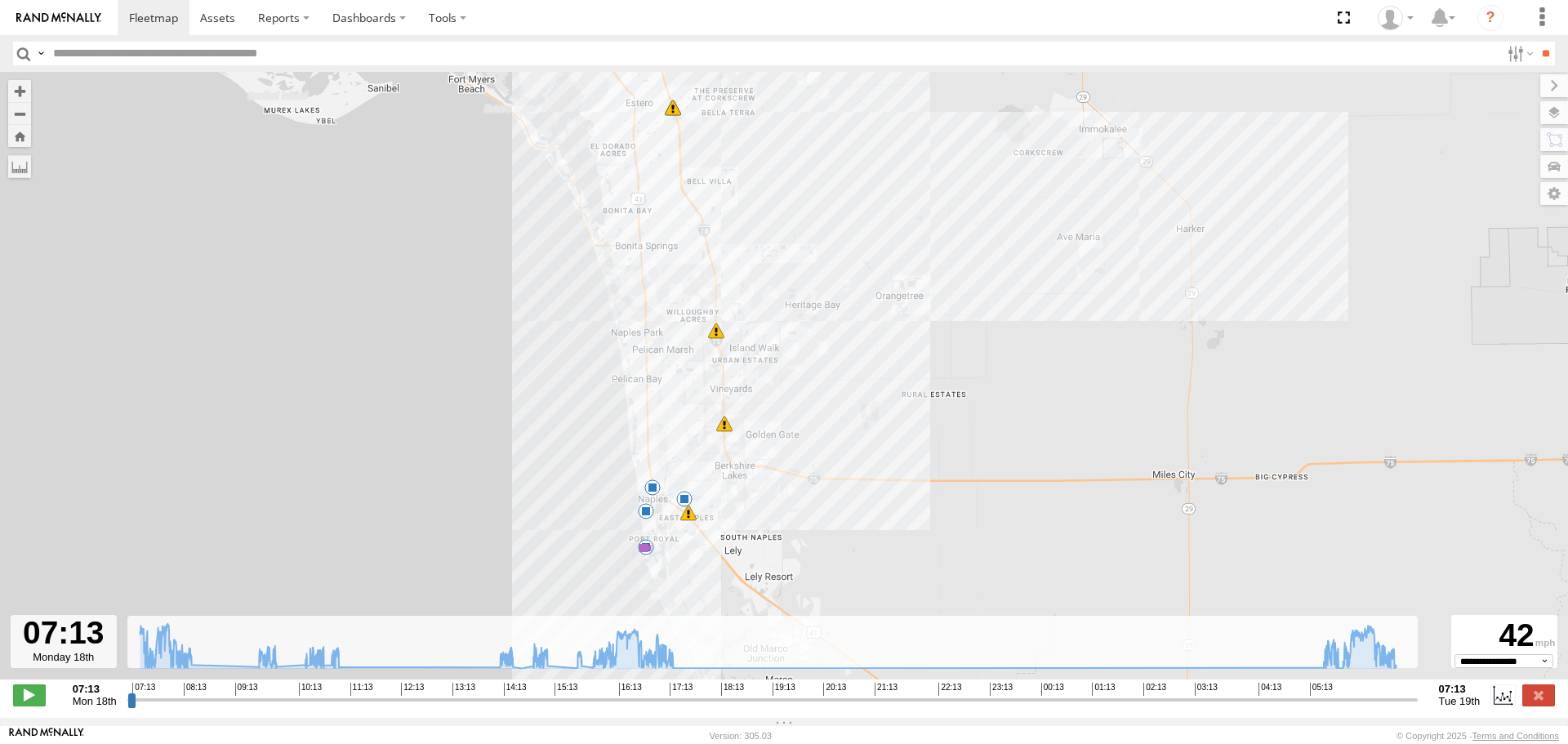
drag, startPoint x: 855, startPoint y: 560, endPoint x: 862, endPoint y: 541, distance: 20.2
click at [862, 541] on div "Jose Vargas - Van (Yellow Key Tag) 07:27 Mon 07:27 Mon 15:25 Mon 17:20 Mon 05:5…" at bounding box center [784, 383] width 1568 height 625
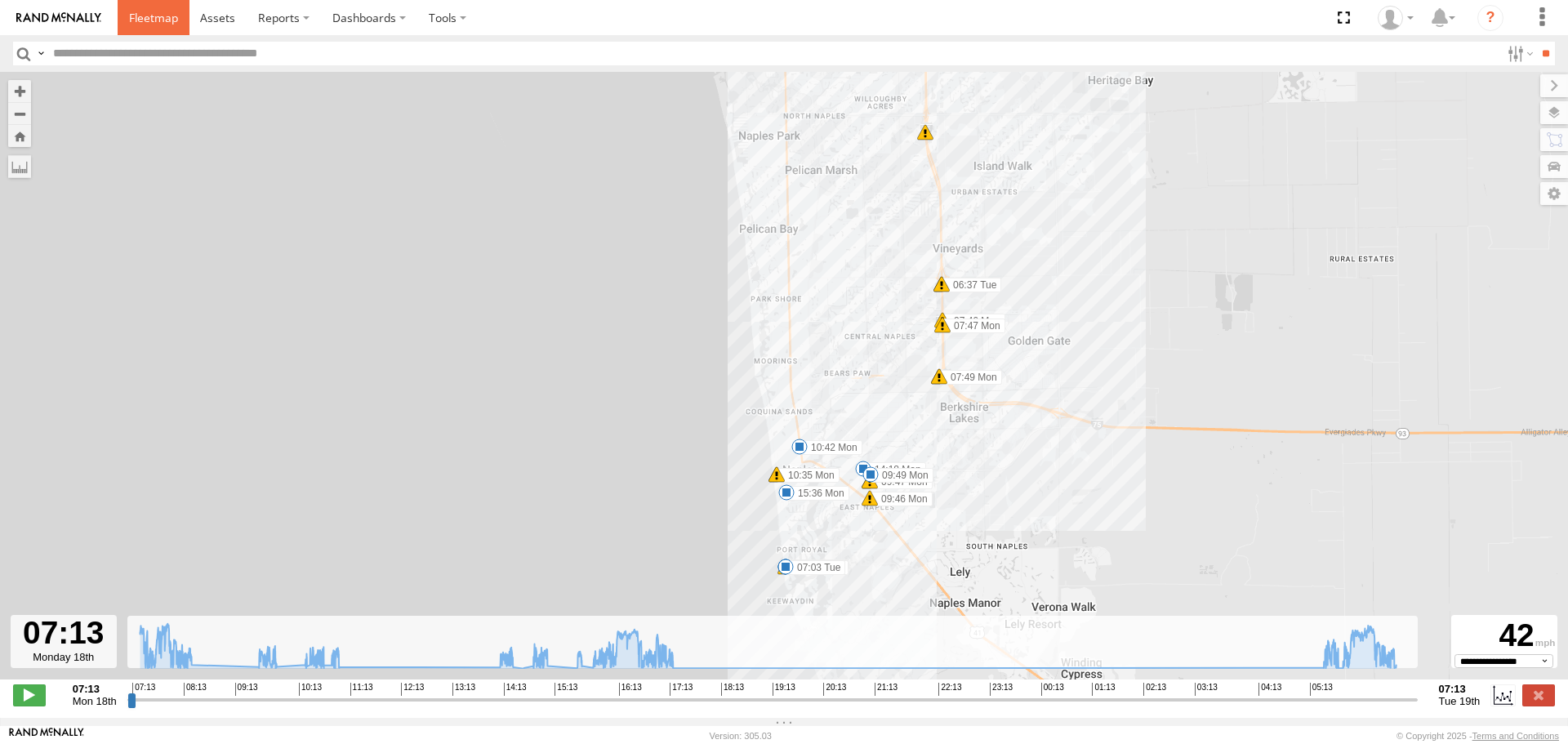
click at [156, 21] on span at bounding box center [154, 17] width 49 height 15
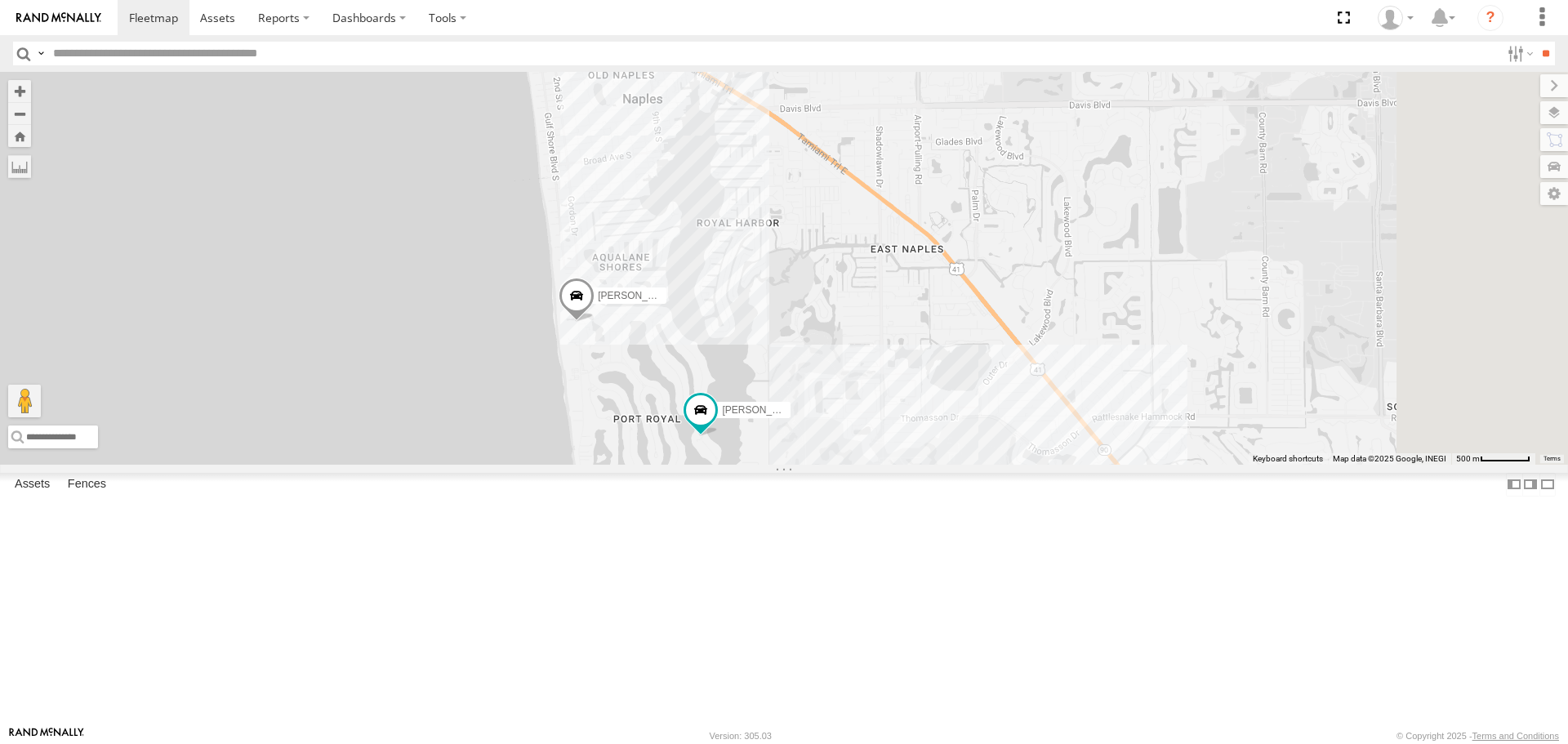
drag, startPoint x: 1016, startPoint y: 574, endPoint x: 930, endPoint y: 446, distance: 154.2
click at [939, 440] on div "Delivery Truck (Blue key tag) Tonys - Truck Jose Diaz - Van (Green Key Tag) Ern…" at bounding box center [784, 267] width 1568 height 391
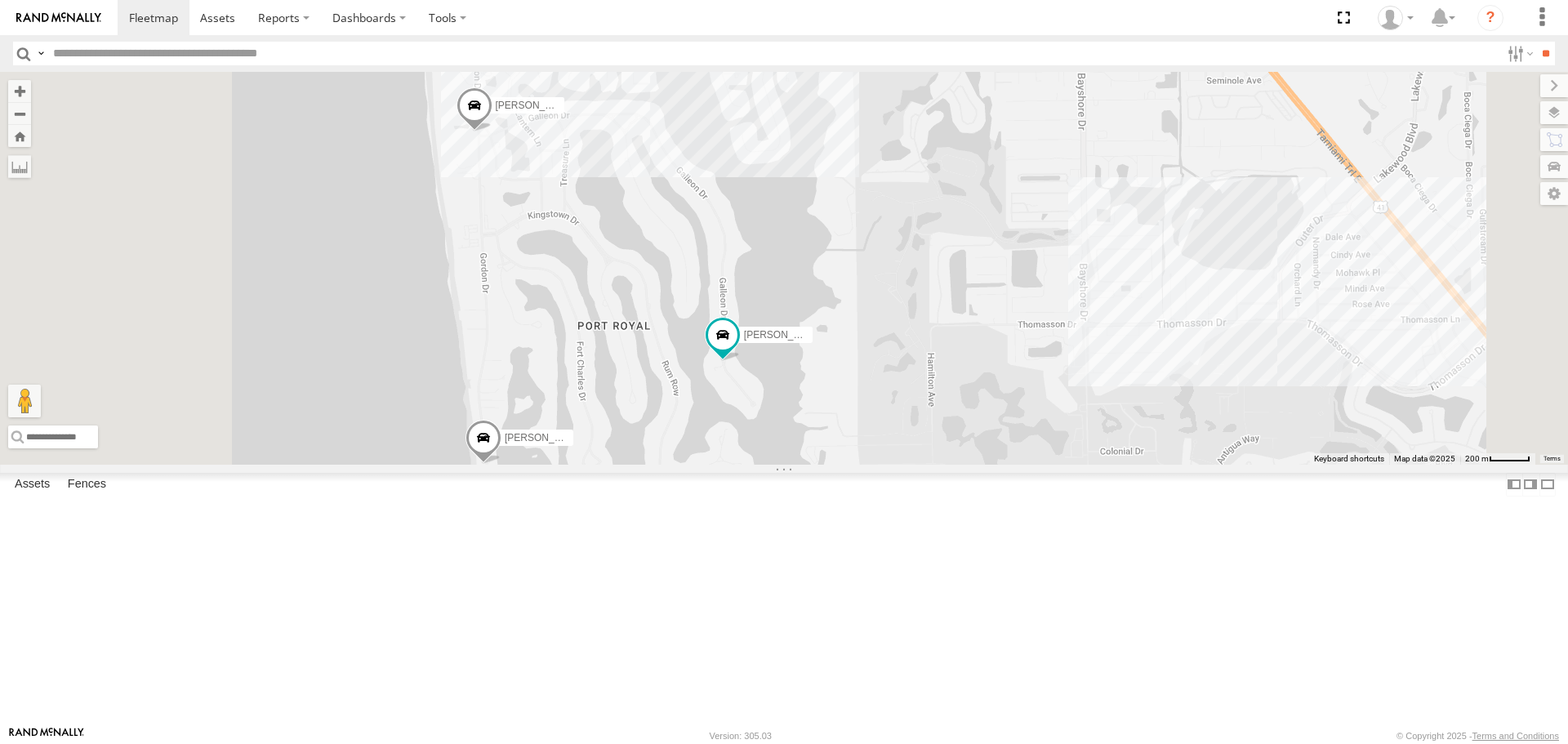
drag, startPoint x: 661, startPoint y: 635, endPoint x: 769, endPoint y: 513, distance: 162.9
click at [769, 464] on div "Delivery Truck (Blue key tag) Tonys - Truck Jose Diaz - Van (Green Key Tag) Ern…" at bounding box center [784, 267] width 1568 height 391
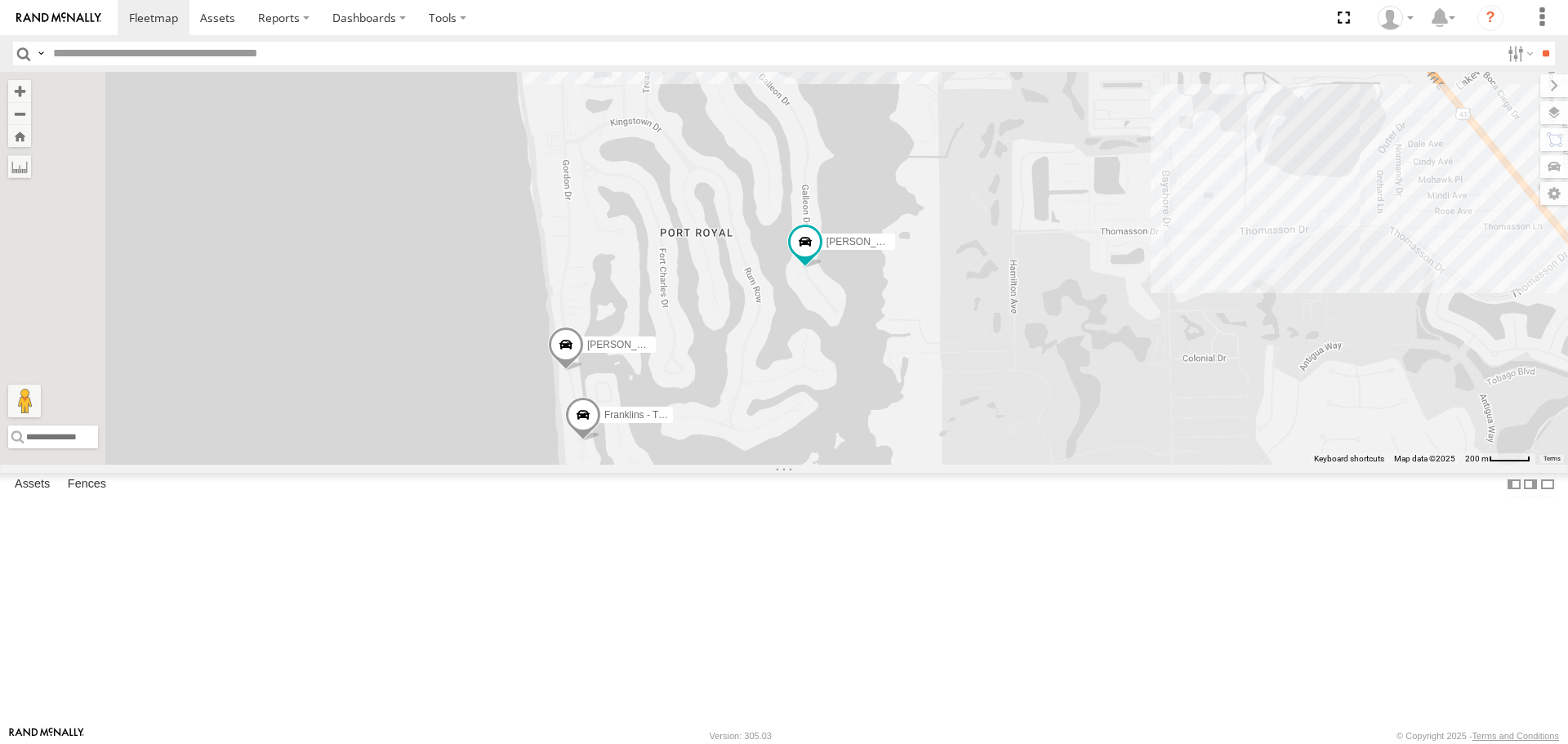
click at [601, 441] on span at bounding box center [583, 419] width 36 height 44
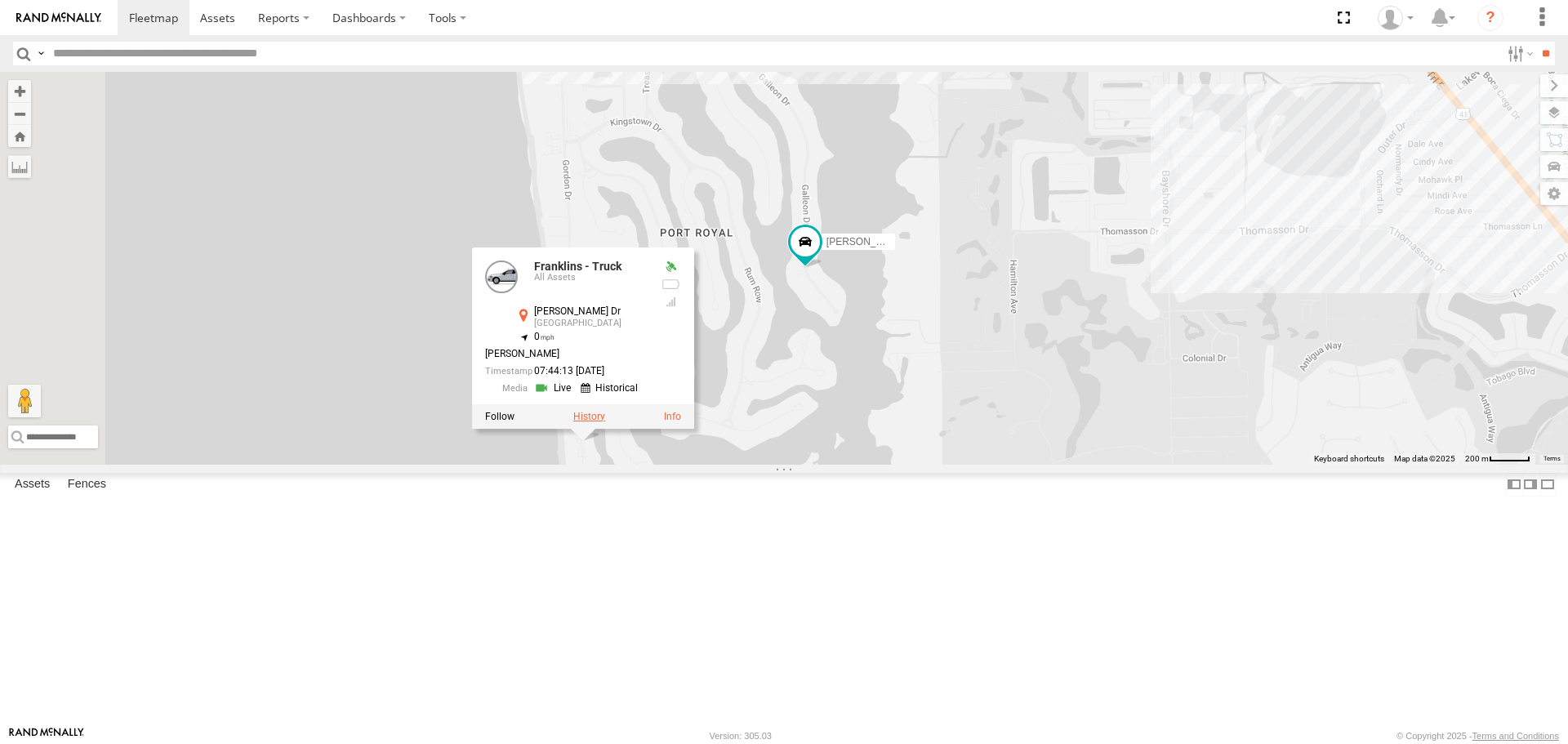
click at [605, 422] on label at bounding box center [589, 416] width 32 height 12
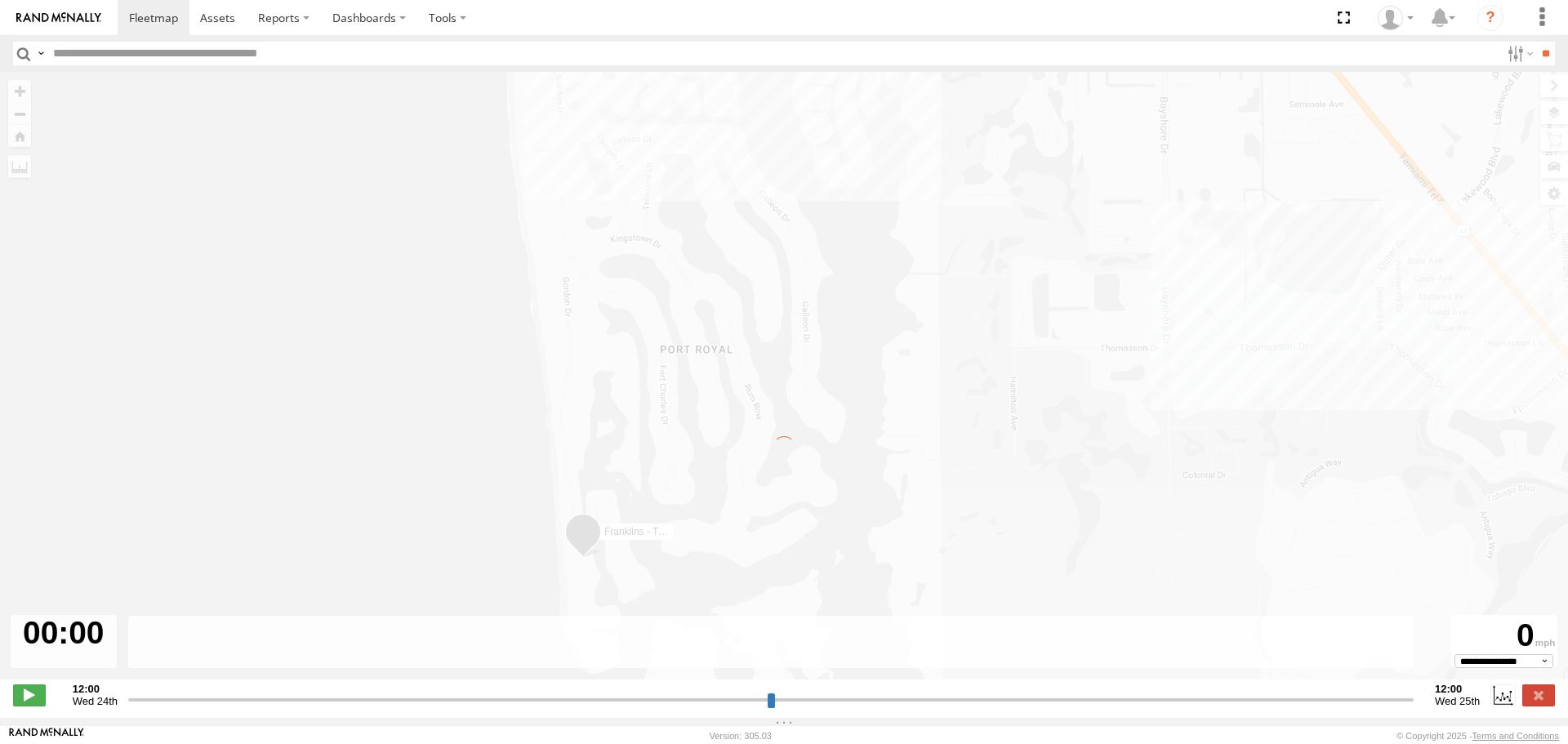
type input "**********"
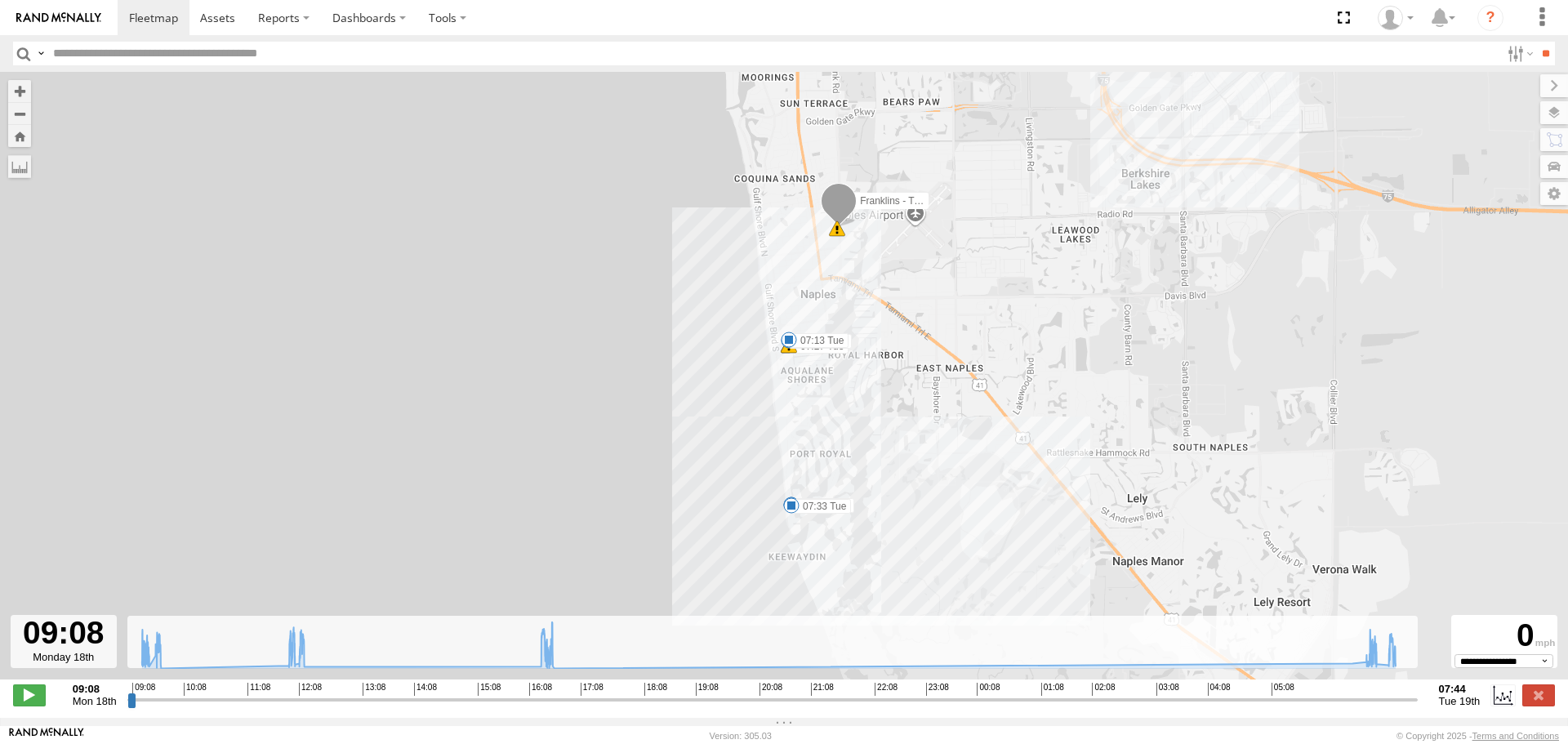
drag, startPoint x: 950, startPoint y: 473, endPoint x: 929, endPoint y: 416, distance: 60.7
click at [929, 416] on div "Franklins - Truck 09:18 Mon 09:31 Mon 10:39 Mon 12:04 Mon 07:13 Tue 07:27 Tue 0…" at bounding box center [784, 383] width 1568 height 625
click at [831, 225] on div "5" at bounding box center [830, 222] width 16 height 16
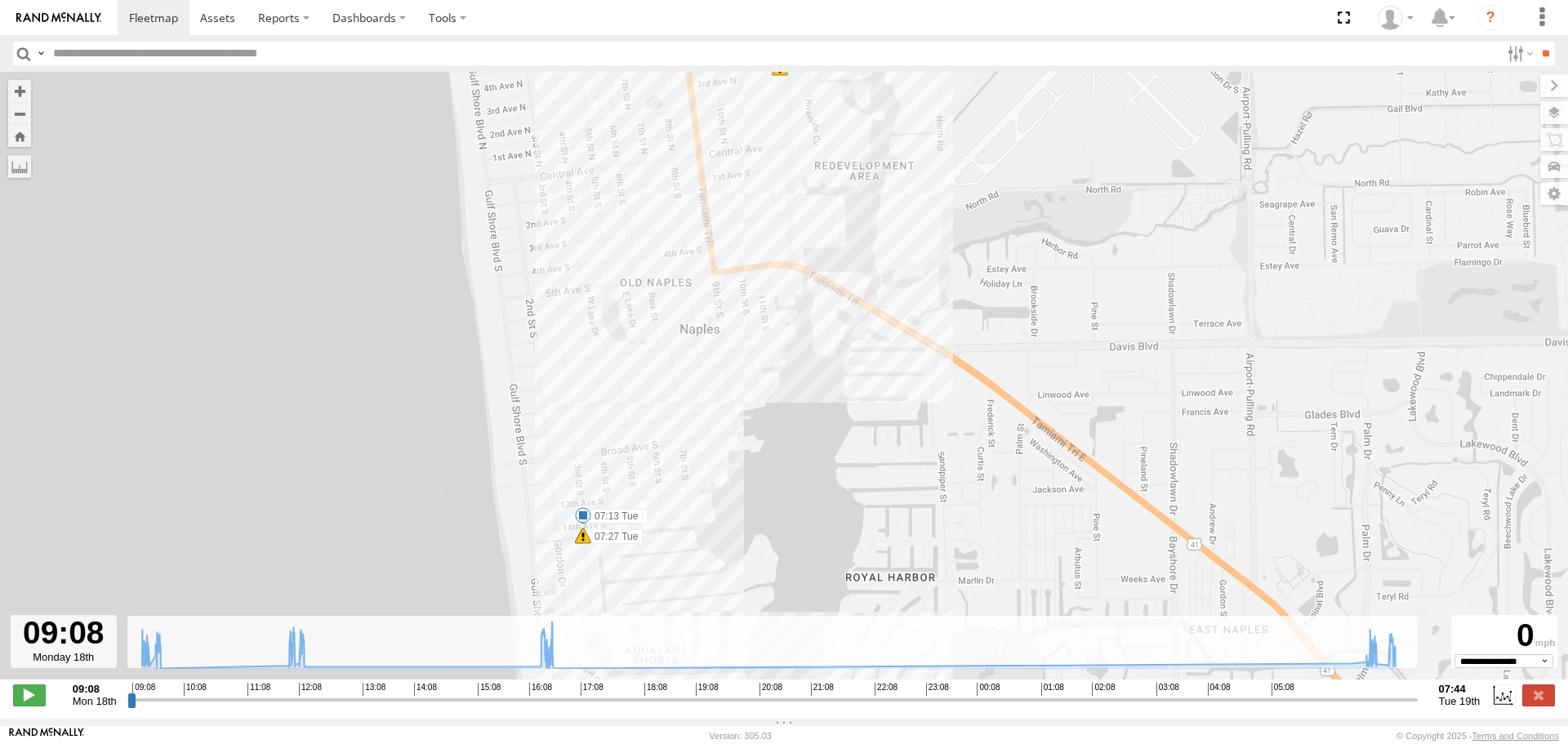
drag, startPoint x: 722, startPoint y: 432, endPoint x: 720, endPoint y: 78, distance: 354.0
click at [720, 78] on div "Franklins - Truck 09:18 Mon 09:31 Mon 10:39 Mon 12:04 Mon 07:13 Tue 07:27 Tue 0…" at bounding box center [784, 383] width 1568 height 625
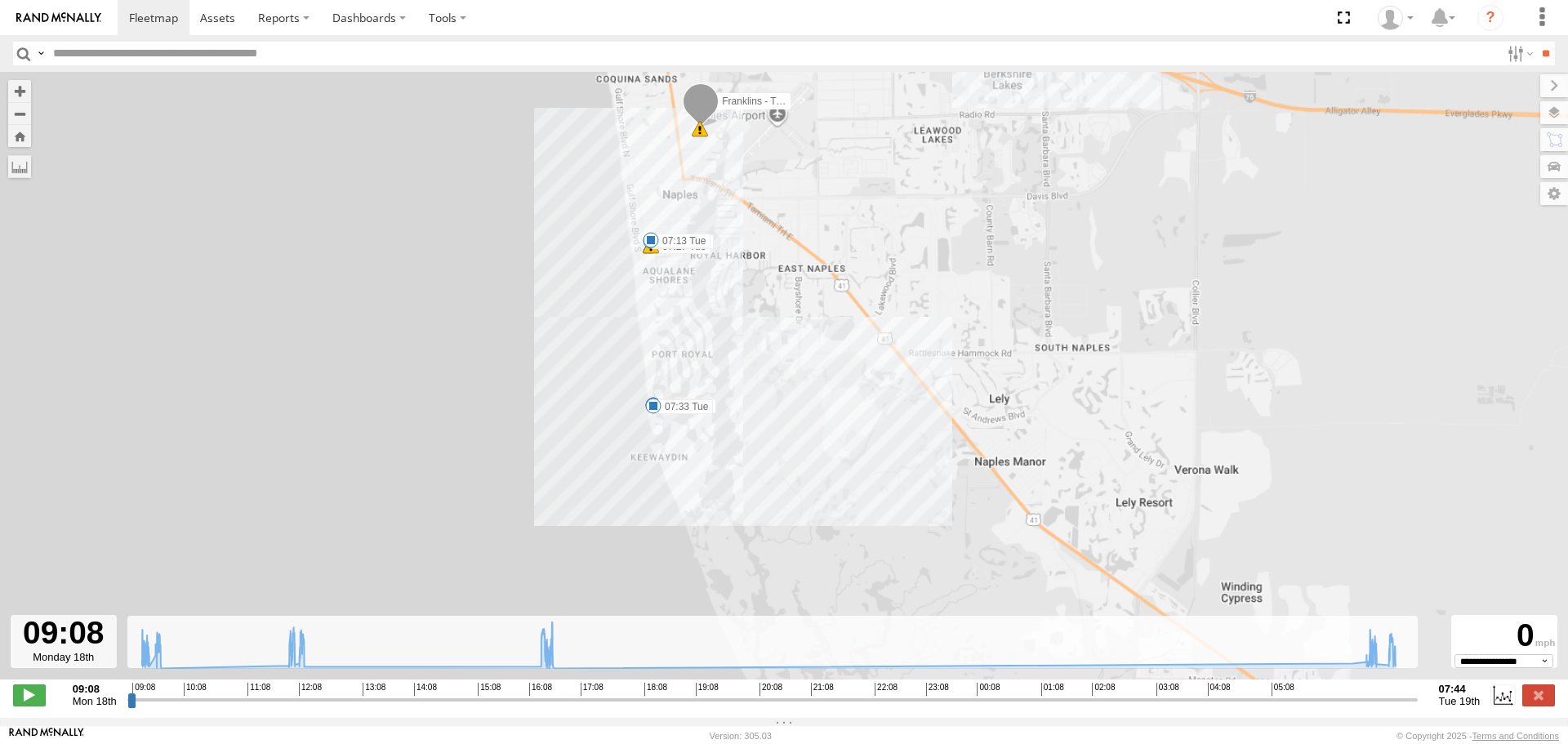
drag, startPoint x: 672, startPoint y: 388, endPoint x: 666, endPoint y: 362, distance: 26.7
click at [666, 362] on div "Franklins - Truck 09:18 Mon 09:31 Mon 10:39 Mon 12:04 Mon 07:13 Tue 07:27 Tue 0…" at bounding box center [784, 383] width 1568 height 625
click at [164, 21] on span at bounding box center [154, 17] width 49 height 15
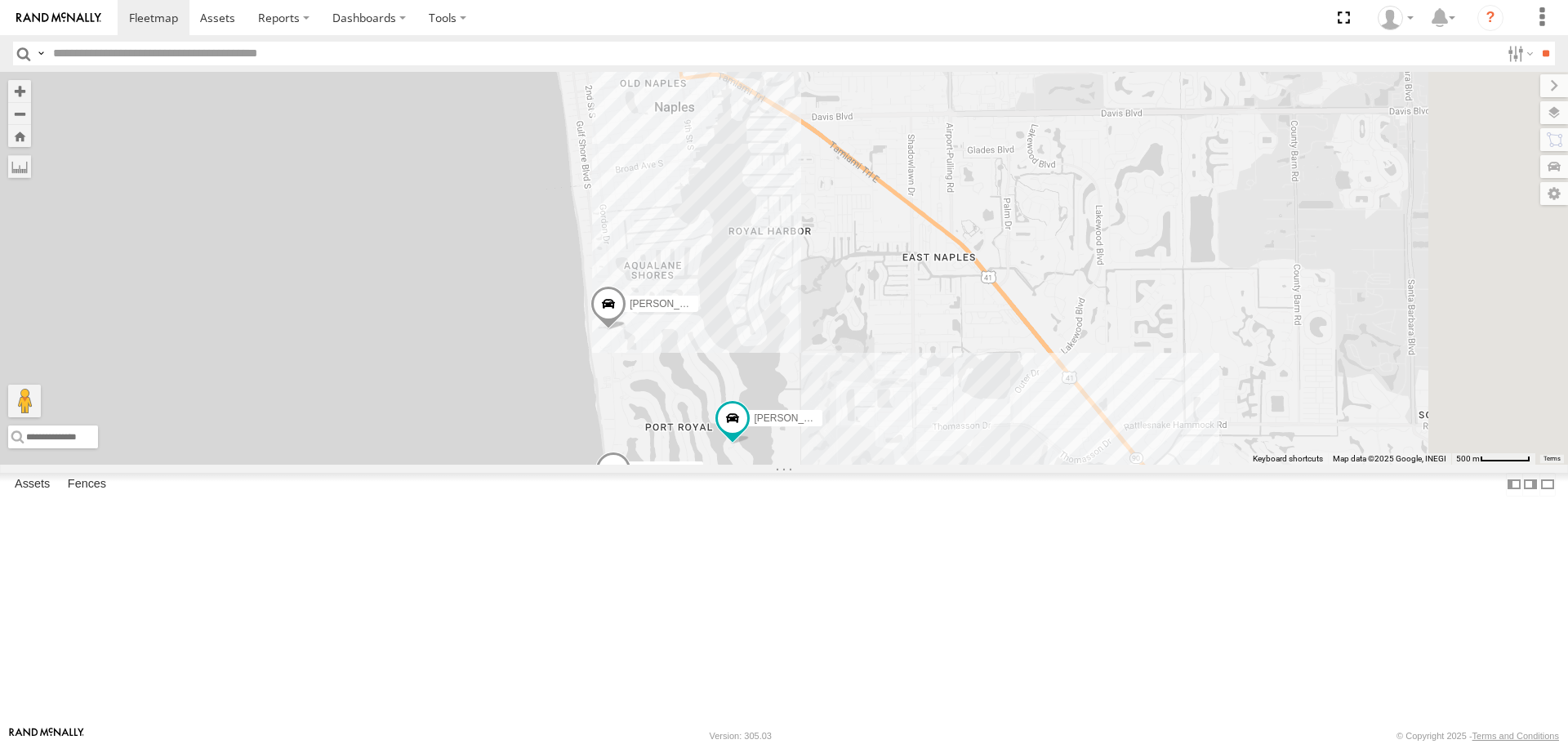
drag, startPoint x: 1041, startPoint y: 570, endPoint x: 979, endPoint y: 488, distance: 102.8
click at [979, 464] on div "Delivery Truck (Blue key tag) Tonys - Truck [PERSON_NAME] (Green Key Tag) [PERS…" at bounding box center [784, 267] width 1568 height 391
click at [742, 427] on span at bounding box center [727, 412] width 30 height 30
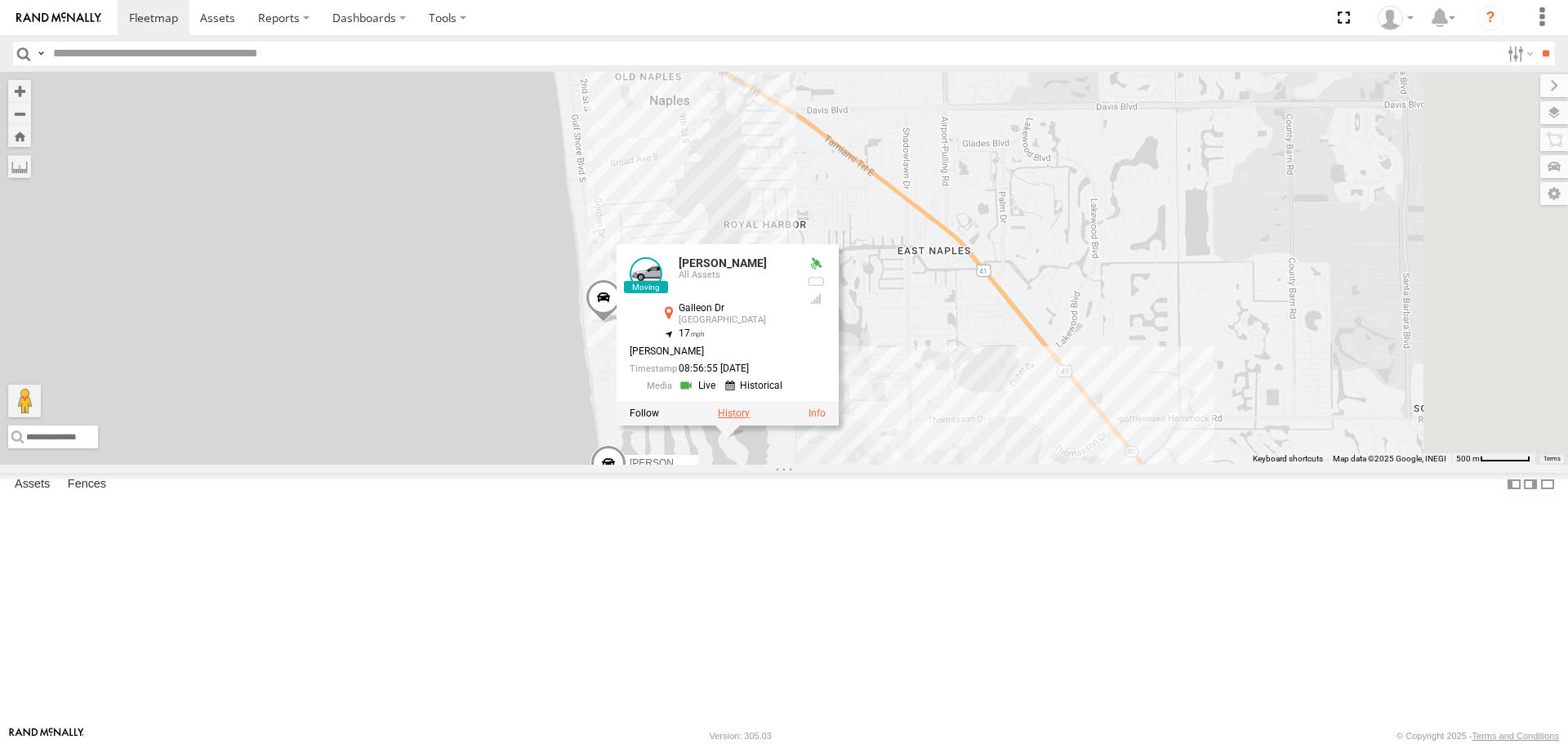
click at [750, 419] on label at bounding box center [733, 413] width 32 height 12
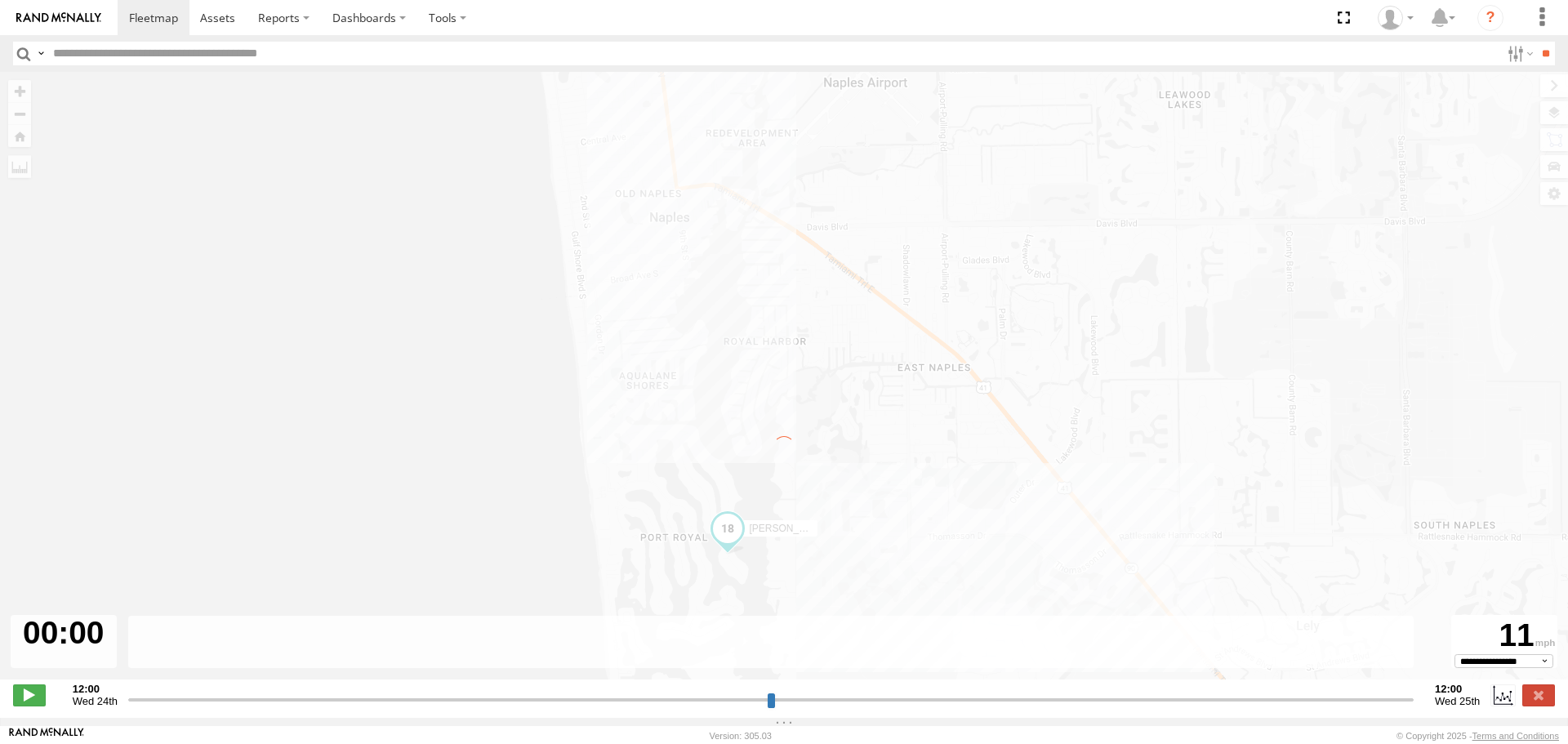
type input "**********"
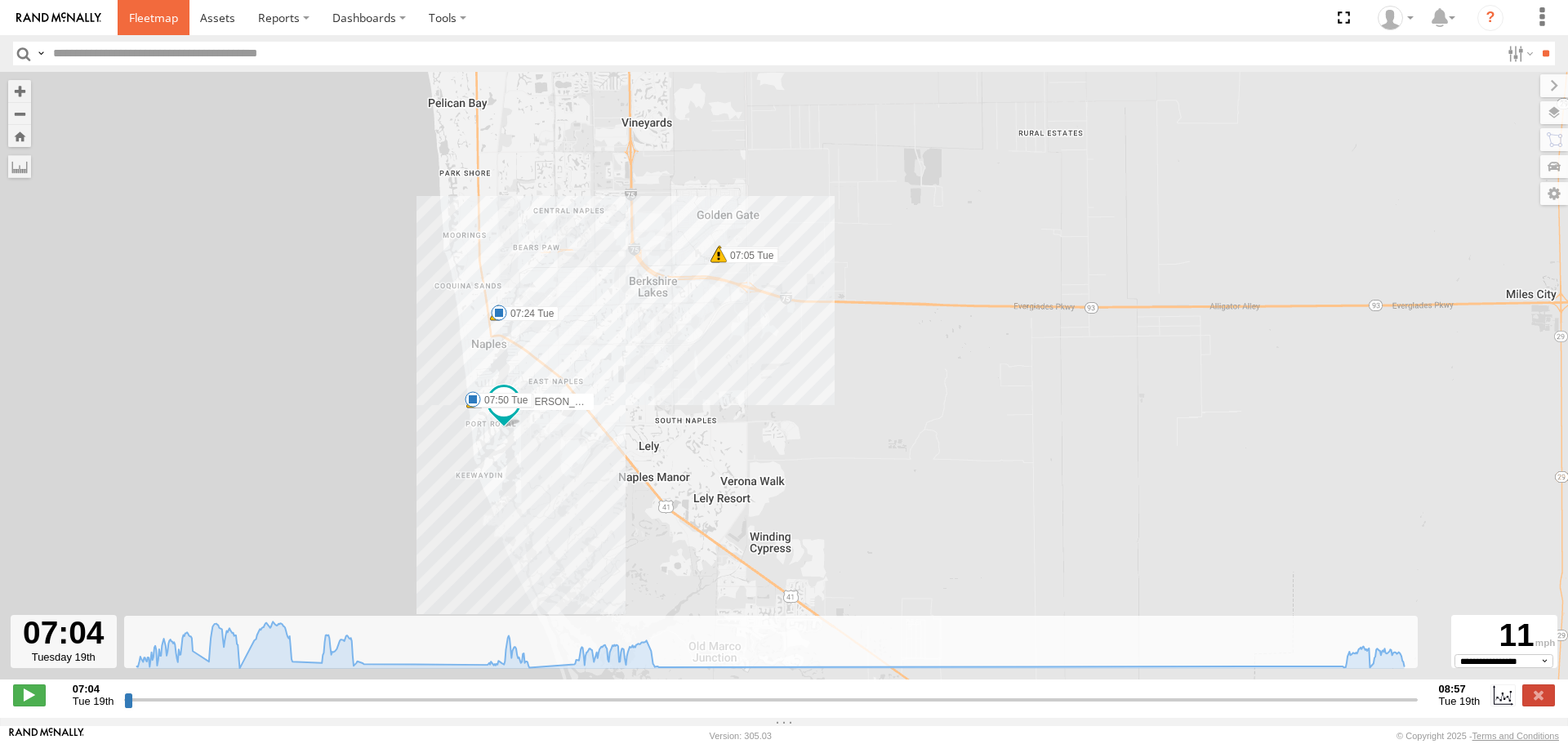
click at [165, 20] on span at bounding box center [154, 17] width 49 height 15
